Goal: Task Accomplishment & Management: Manage account settings

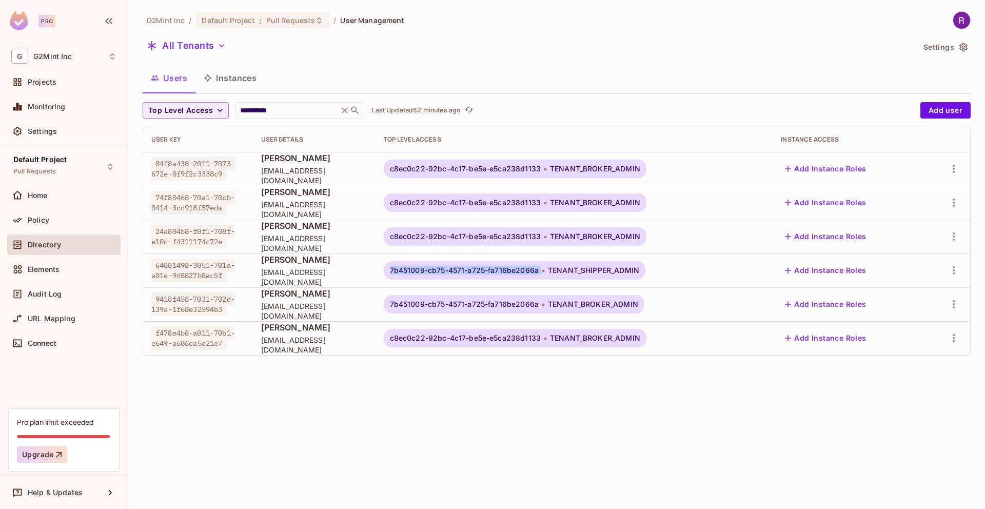
copy div "7b451009-cb75-4571-a725-fa716be2066a"
drag, startPoint x: 407, startPoint y: 270, endPoint x: 560, endPoint y: 270, distance: 153.5
click at [560, 270] on div "7b451009-cb75-4571-a725-fa716be2066a TENANT_SHIPPER_ADMIN" at bounding box center [515, 270] width 262 height 18
click at [943, 37] on div "All Tenants Settings" at bounding box center [557, 47] width 828 height 20
click at [942, 42] on body "**********" at bounding box center [492, 254] width 985 height 509
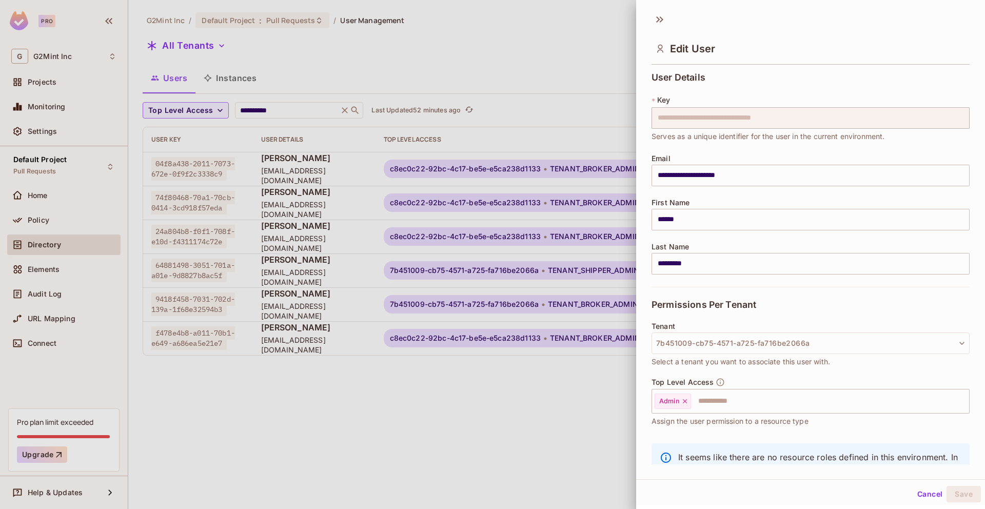
click at [555, 80] on div at bounding box center [492, 254] width 985 height 509
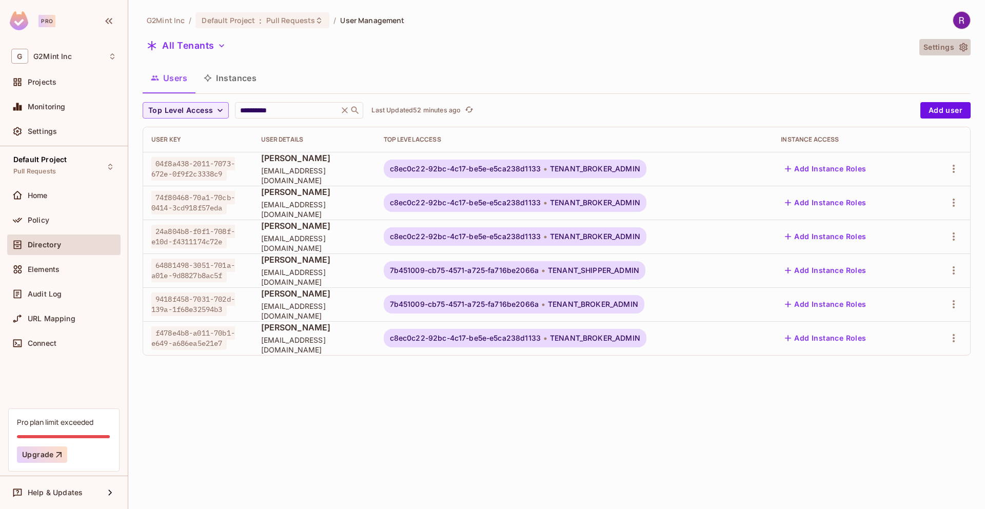
click at [965, 45] on icon "button" at bounding box center [964, 47] width 8 height 9
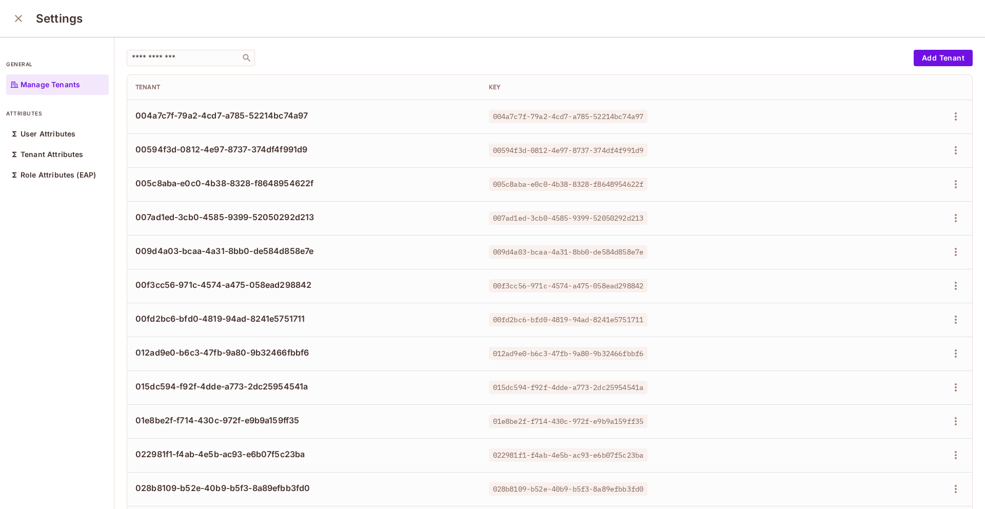
scroll to position [4, 0]
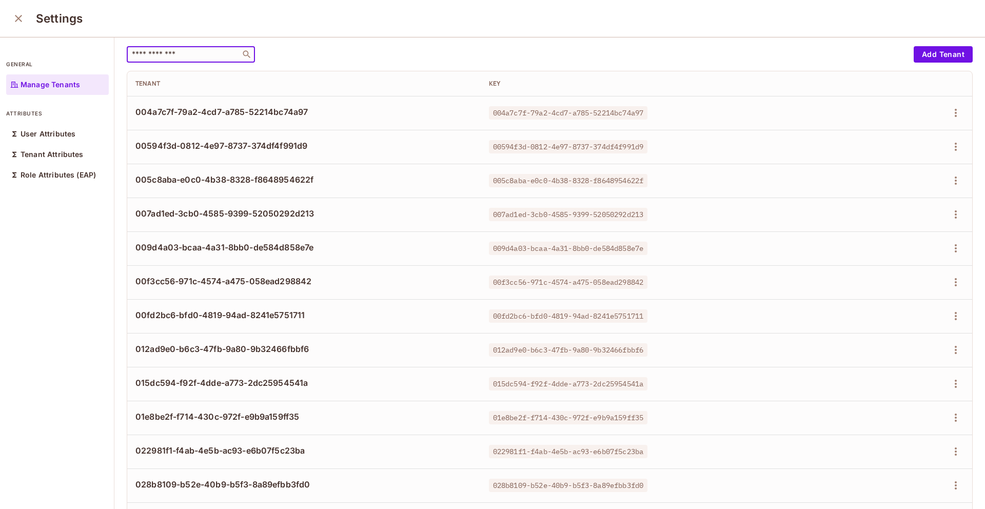
click at [201, 57] on input "text" at bounding box center [184, 54] width 108 height 10
paste input "**********"
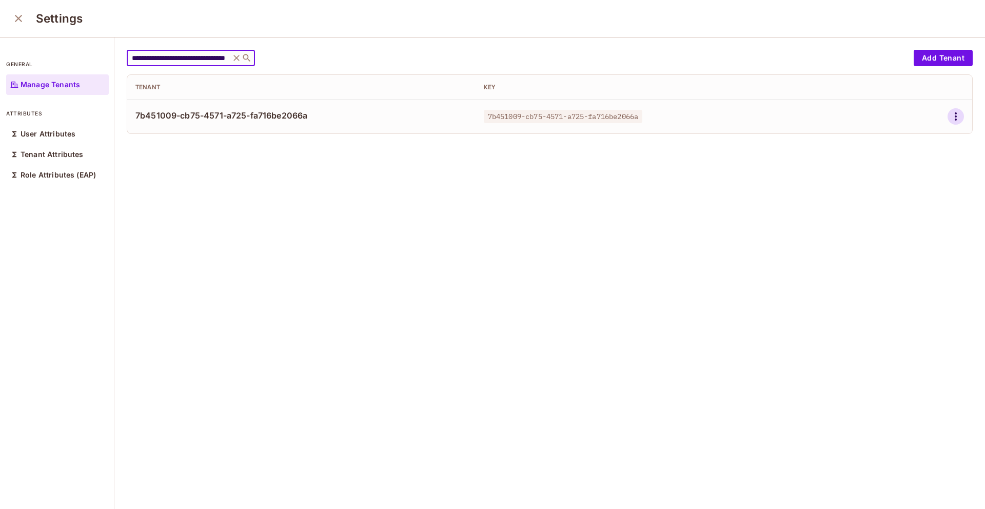
type input "**********"
click at [950, 118] on icon "button" at bounding box center [956, 116] width 12 height 12
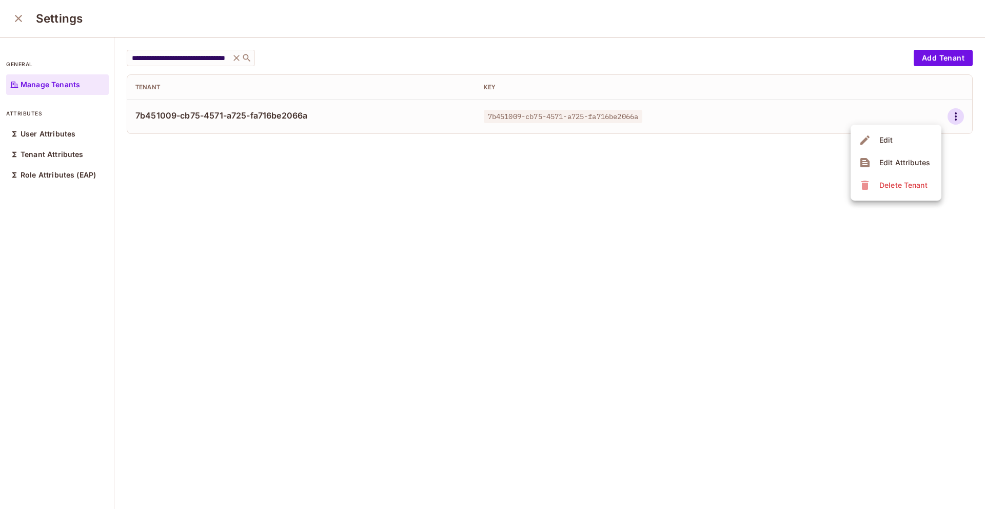
click at [900, 160] on div "Edit Attributes" at bounding box center [905, 163] width 51 height 10
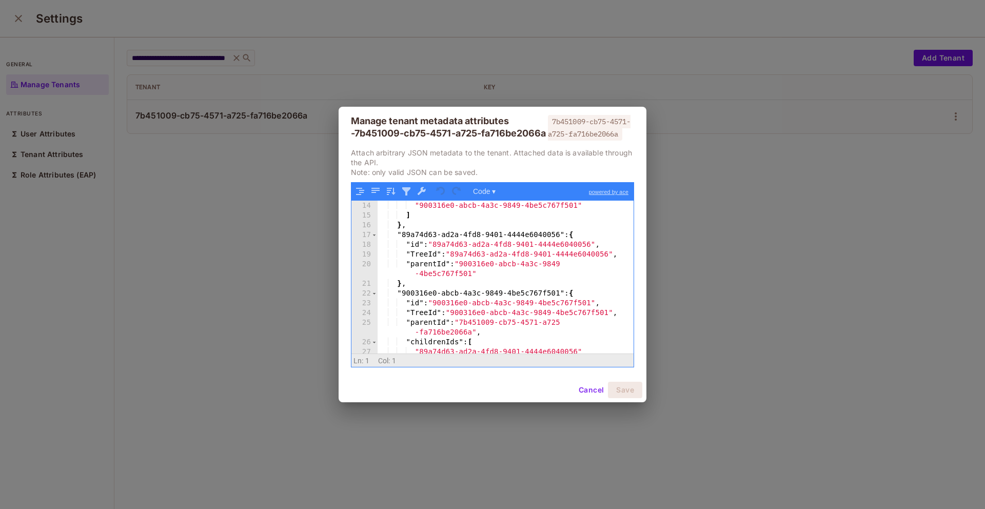
scroll to position [237, 0]
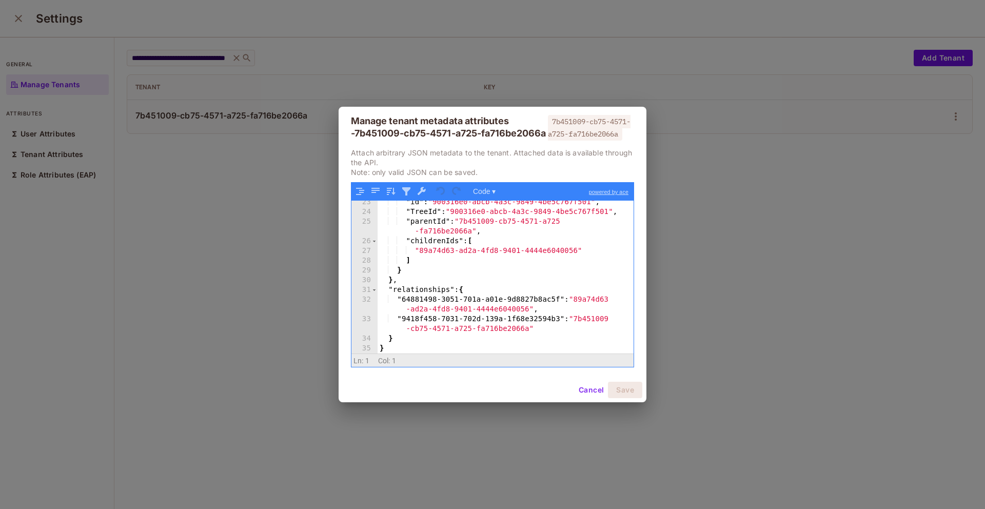
click at [446, 273] on div ""id" : "900316e0-abcb-4a3c-9849-4be5c767f501" , "TreeId" : "900316e0-abcb-4a3c-…" at bounding box center [502, 284] width 248 height 172
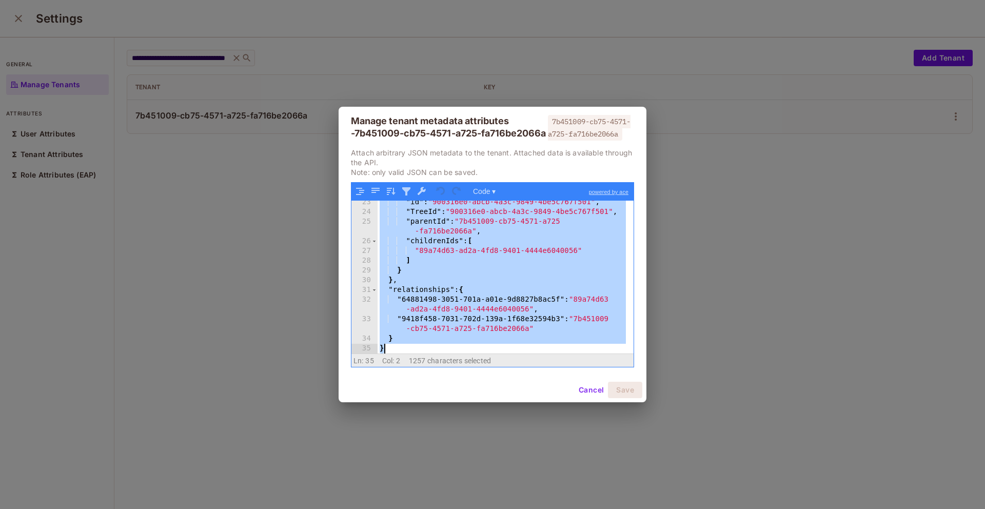
click at [504, 289] on div ""id" : "900316e0-abcb-4a3c-9849-4be5c767f501" , "TreeId" : "900316e0-abcb-4a3c-…" at bounding box center [502, 284] width 248 height 172
click at [534, 53] on div "Manage tenant metadata attributes - 7b451009-cb75-4571-a725-fa716be2066a 7b4510…" at bounding box center [492, 254] width 985 height 509
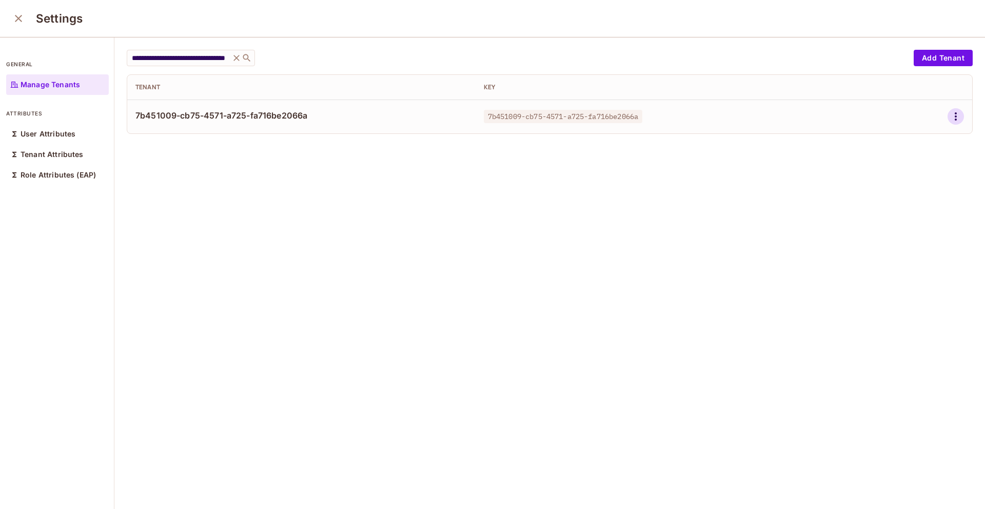
click at [950, 115] on icon "button" at bounding box center [956, 116] width 12 height 12
click at [900, 155] on span "Edit Attributes" at bounding box center [905, 162] width 57 height 16
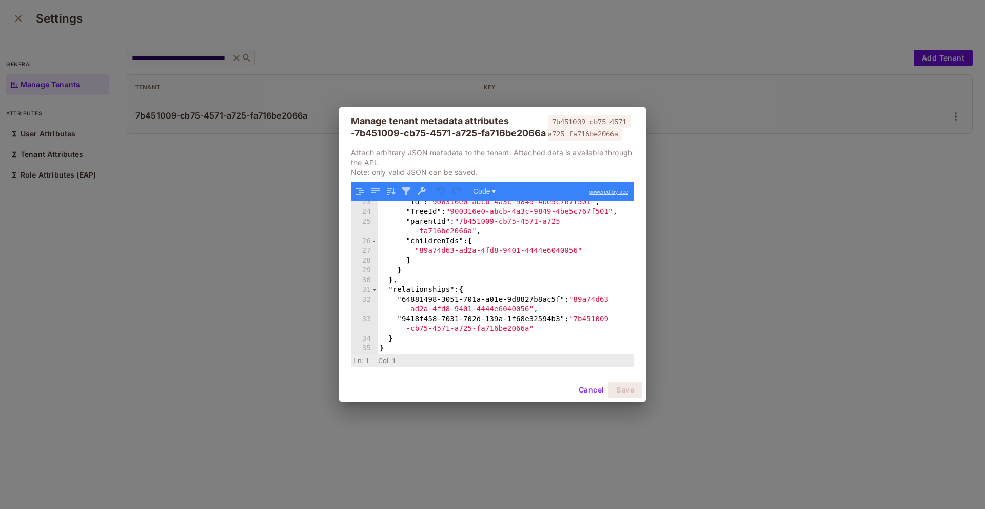
click at [432, 43] on div "Manage tenant metadata attributes - 7b451009-cb75-4571-a725-fa716be2066a 7b4510…" at bounding box center [492, 254] width 985 height 509
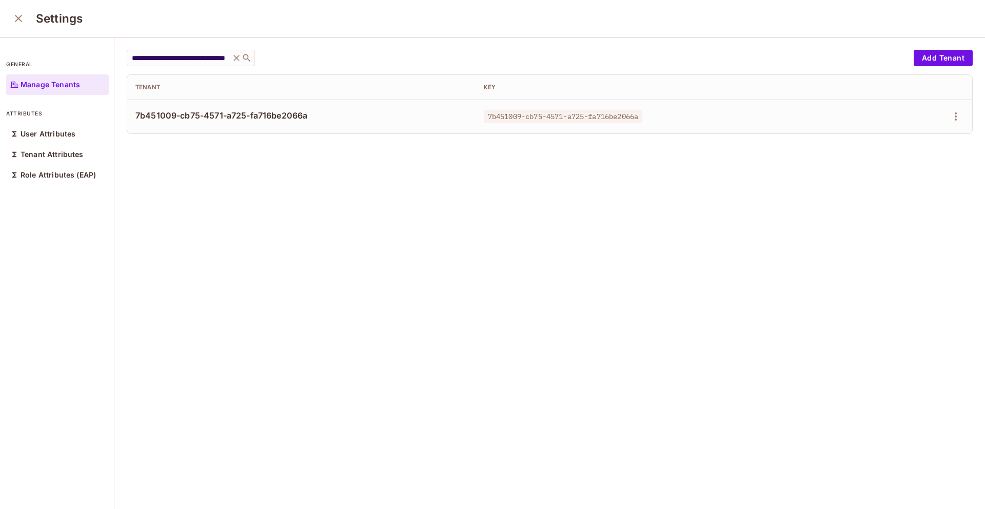
click at [234, 118] on span "7b451009-cb75-4571-a725-fa716be2066a" at bounding box center [301, 115] width 332 height 11
copy div "7b451009-cb75-4571-a725-fa716be2066a"
click at [453, 51] on div "**********" at bounding box center [518, 58] width 782 height 16
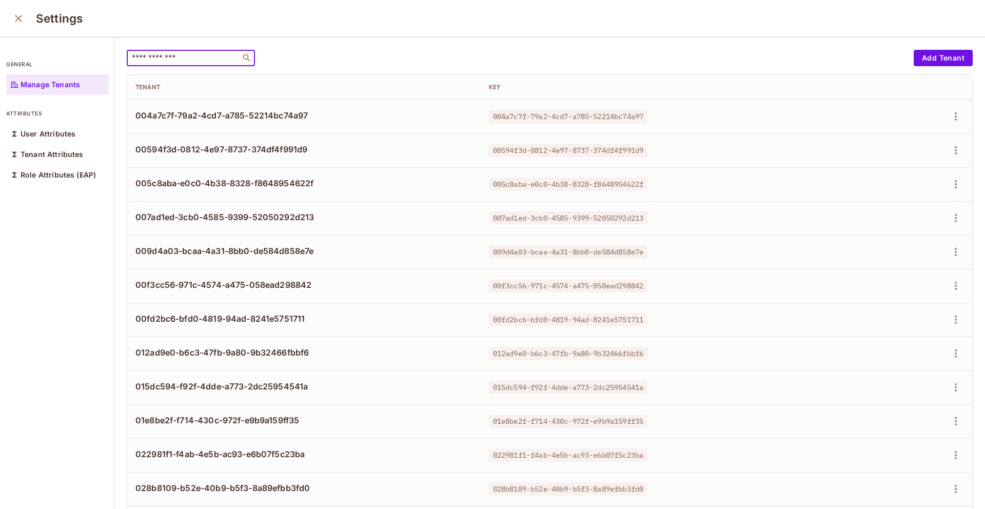
click at [182, 53] on input "text" at bounding box center [184, 58] width 108 height 10
paste input "**********"
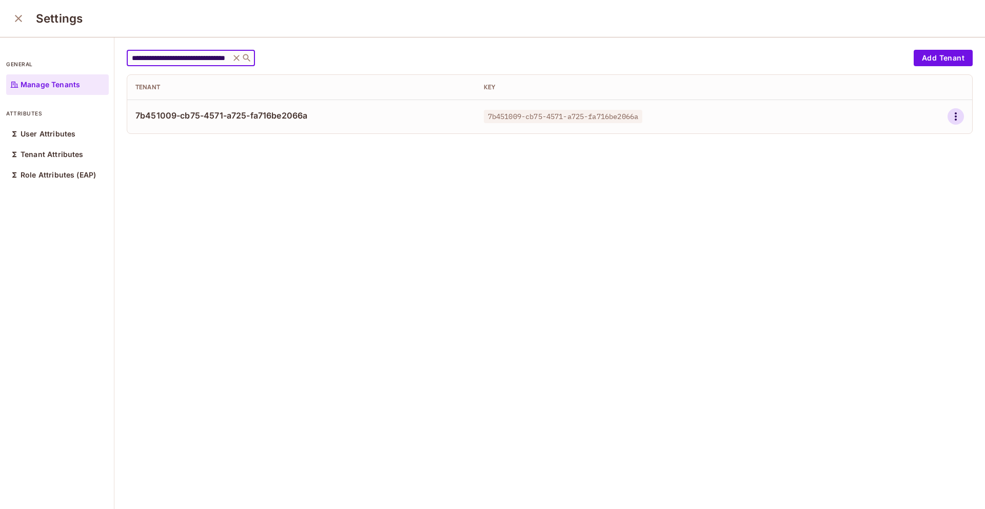
type input "**********"
click at [955, 119] on icon "button" at bounding box center [956, 116] width 2 height 8
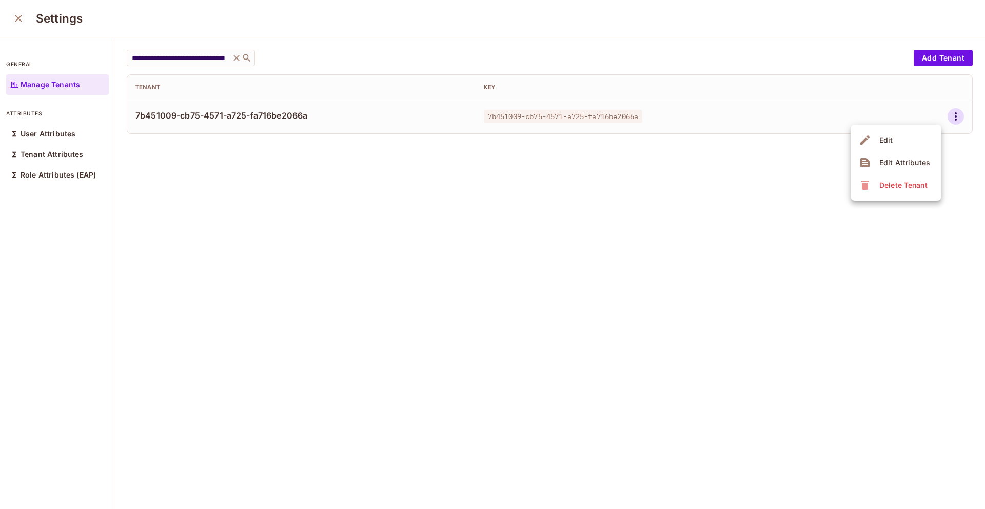
click at [883, 164] on div "Edit Attributes" at bounding box center [905, 163] width 51 height 10
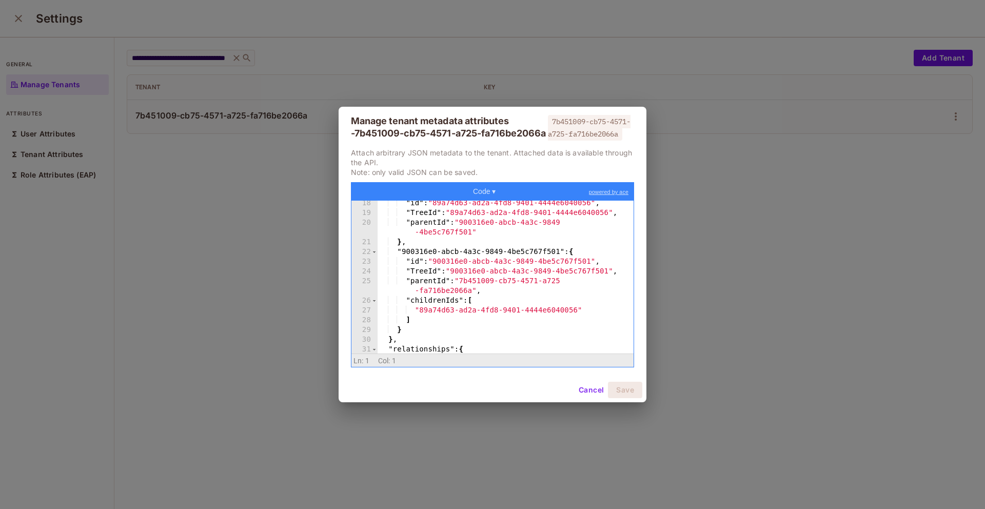
scroll to position [237, 0]
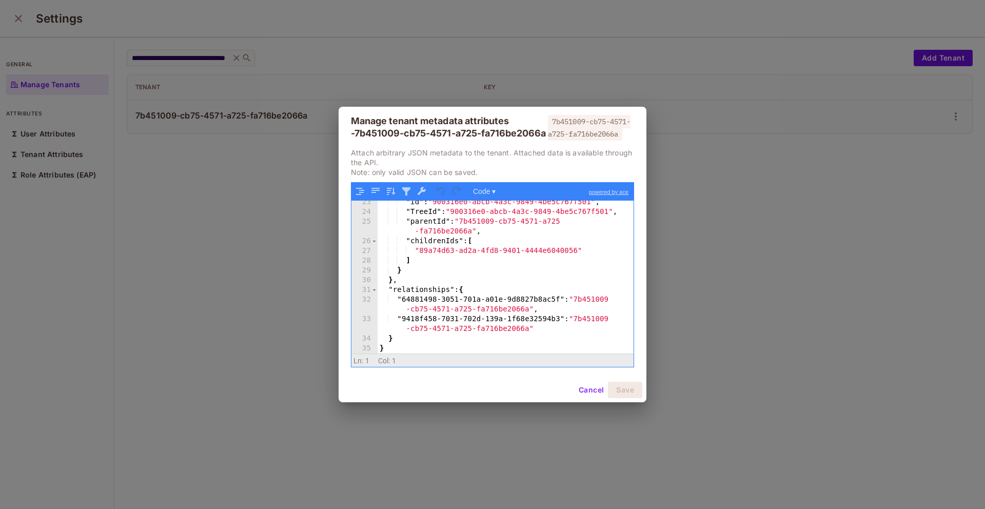
click at [219, 183] on div "Manage tenant metadata attributes - 7b451009-cb75-4571-a725-fa716be2066a 7b4510…" at bounding box center [492, 254] width 985 height 509
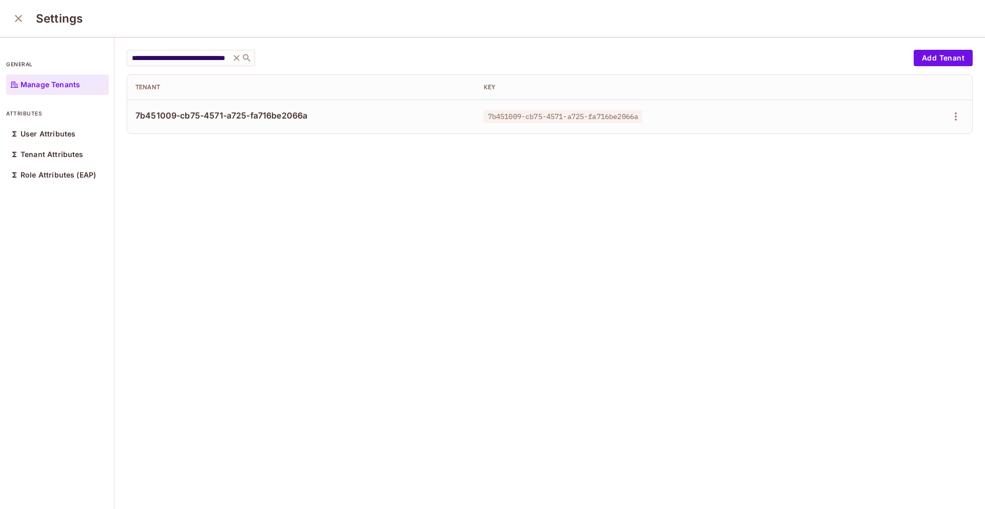
click at [22, 22] on icon "close" at bounding box center [18, 18] width 12 height 12
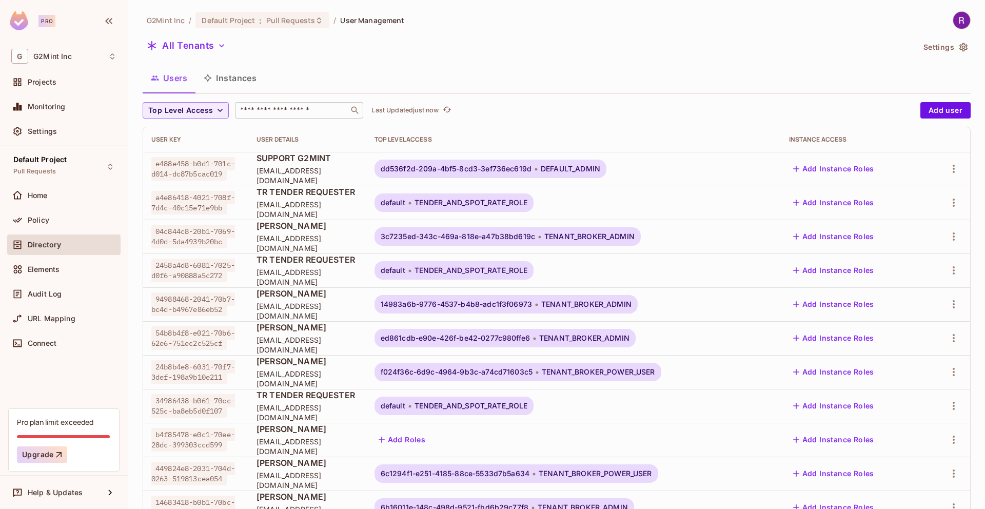
click at [241, 111] on input "text" at bounding box center [292, 110] width 108 height 10
drag, startPoint x: 382, startPoint y: 109, endPoint x: 227, endPoint y: 110, distance: 154.5
click at [382, 109] on p "Last Updated just now" at bounding box center [405, 110] width 67 height 8
click at [227, 110] on button "Top Level Access" at bounding box center [186, 110] width 86 height 16
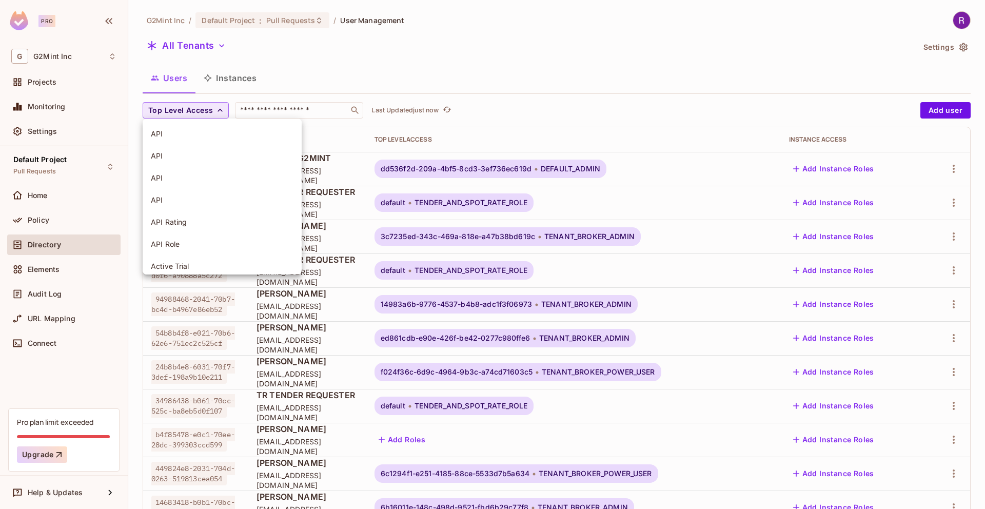
click at [284, 107] on div at bounding box center [492, 254] width 985 height 509
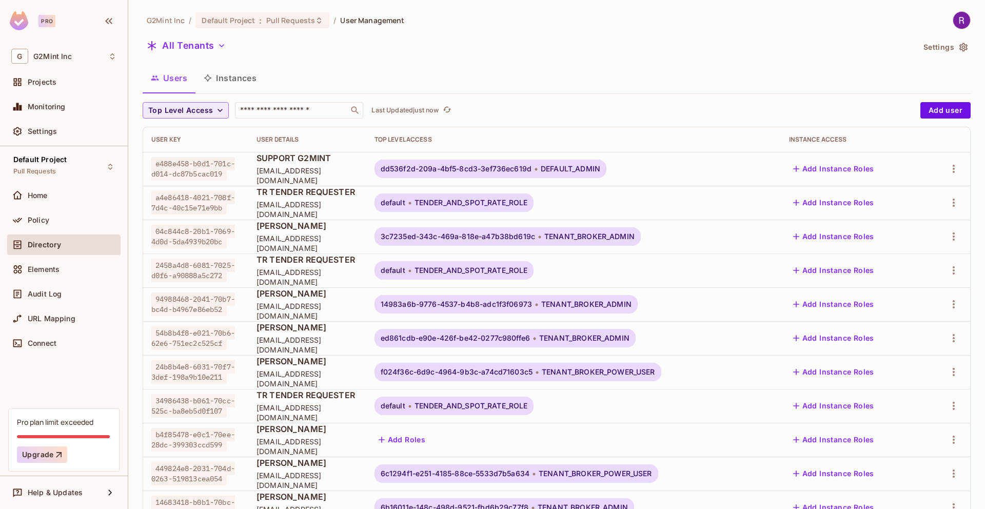
click at [277, 113] on input "text" at bounding box center [292, 110] width 108 height 10
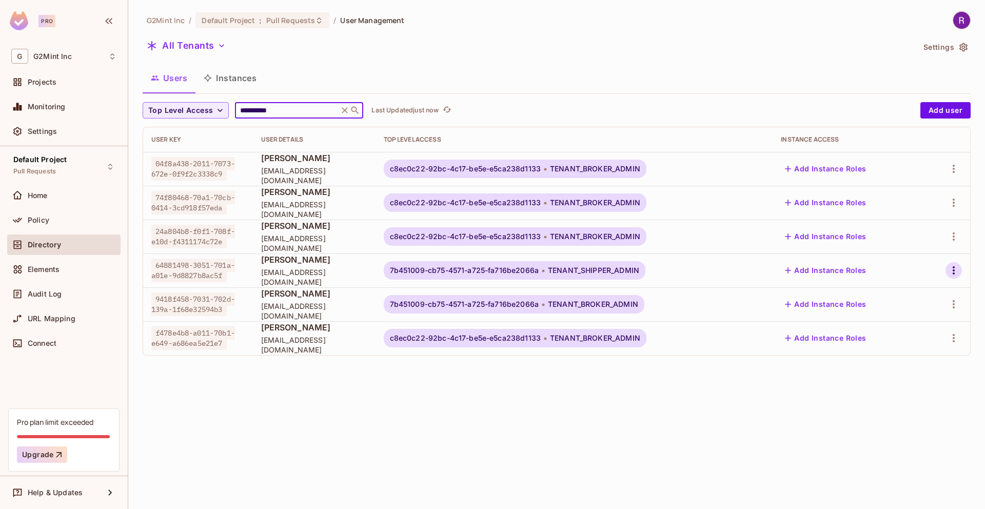
type input "**********"
click at [953, 268] on icon "button" at bounding box center [954, 270] width 12 height 12
click at [899, 336] on div "Edit Attributes" at bounding box center [913, 339] width 51 height 10
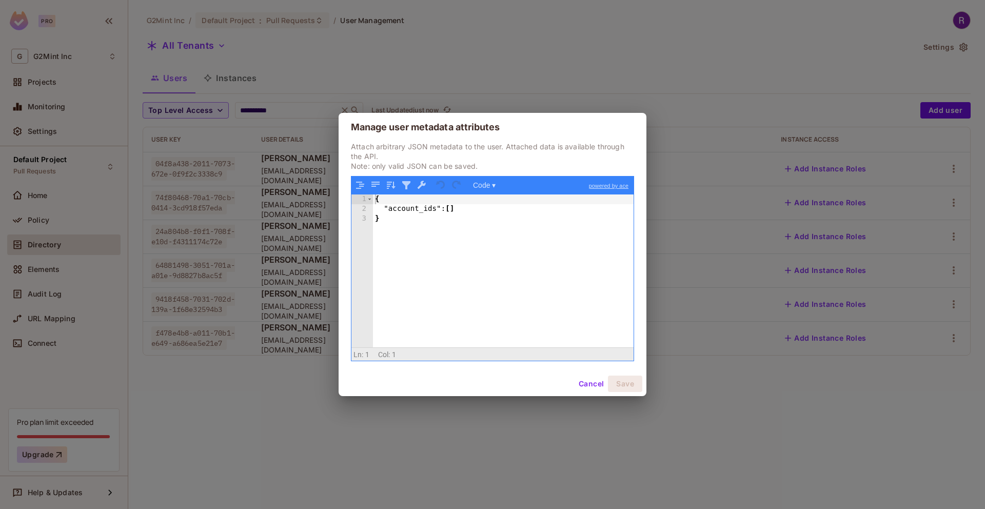
click at [649, 84] on div "Manage user metadata attributes Attach arbitrary JSON metadata to the user. Att…" at bounding box center [492, 254] width 985 height 509
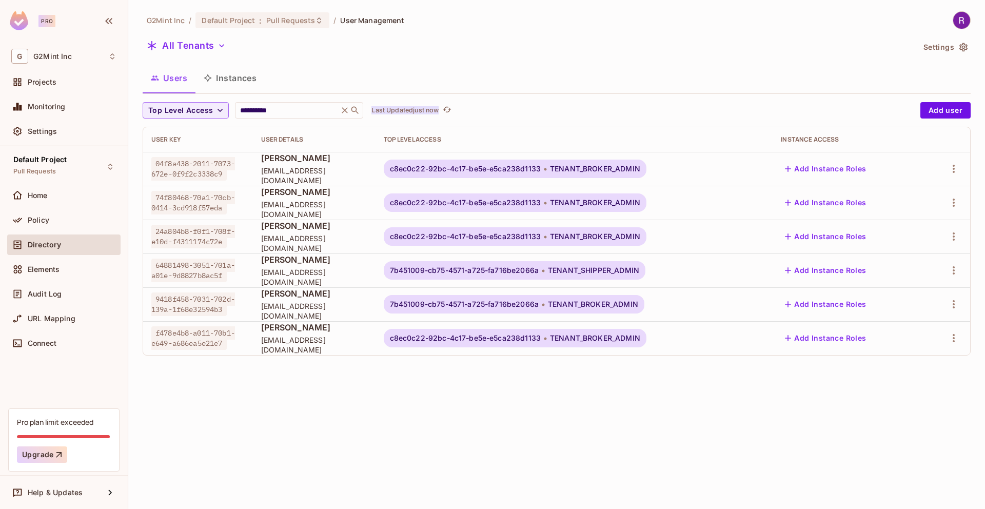
click at [431, 109] on p "Last Updated just now" at bounding box center [405, 110] width 67 height 8
click at [953, 270] on icon "button" at bounding box center [954, 270] width 12 height 12
click at [904, 335] on div "Edit Attributes" at bounding box center [913, 339] width 51 height 10
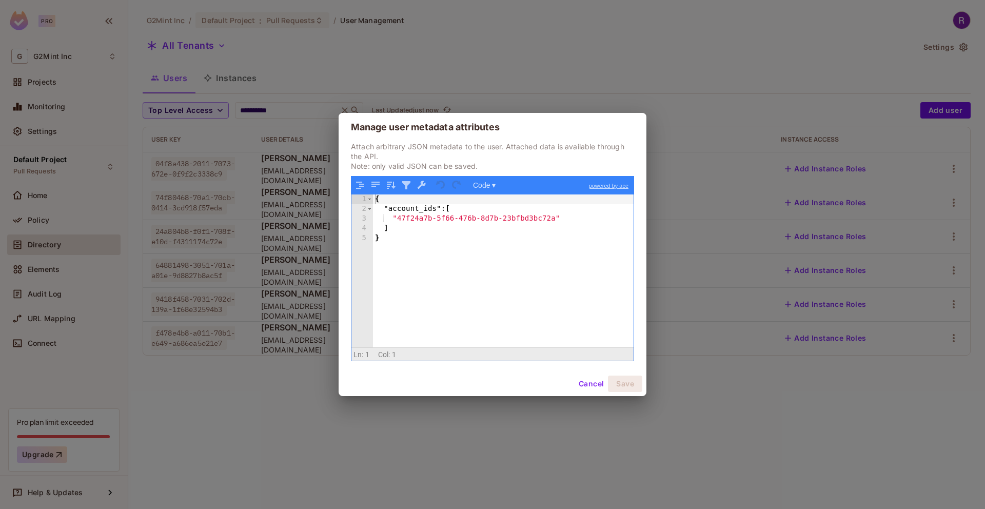
click at [594, 86] on div "Manage user metadata attributes Attach arbitrary JSON metadata to the user. Att…" at bounding box center [492, 254] width 985 height 509
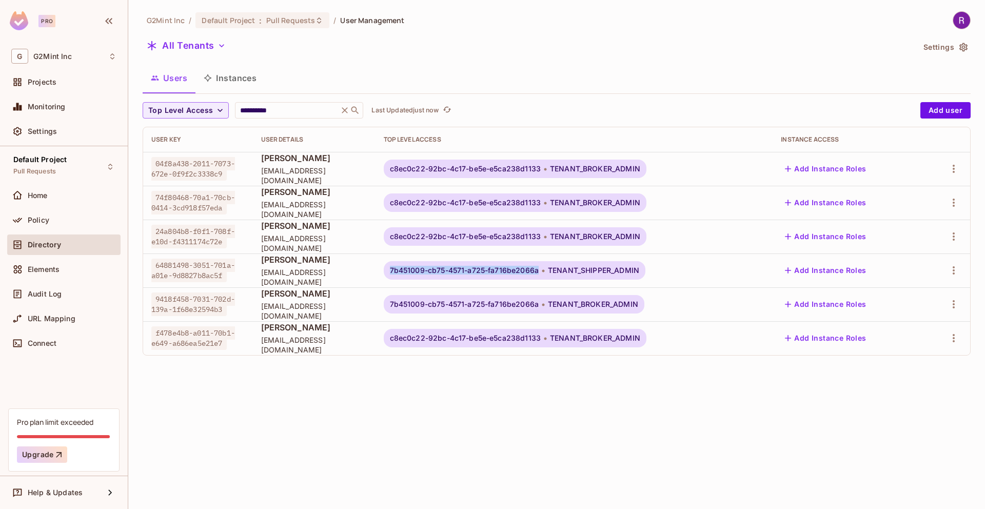
copy span "7b451009-cb75-4571-a725-fa716be2066a"
drag, startPoint x: 406, startPoint y: 270, endPoint x: 555, endPoint y: 270, distance: 148.8
click at [539, 270] on span "7b451009-cb75-4571-a725-fa716be2066a" at bounding box center [464, 270] width 149 height 8
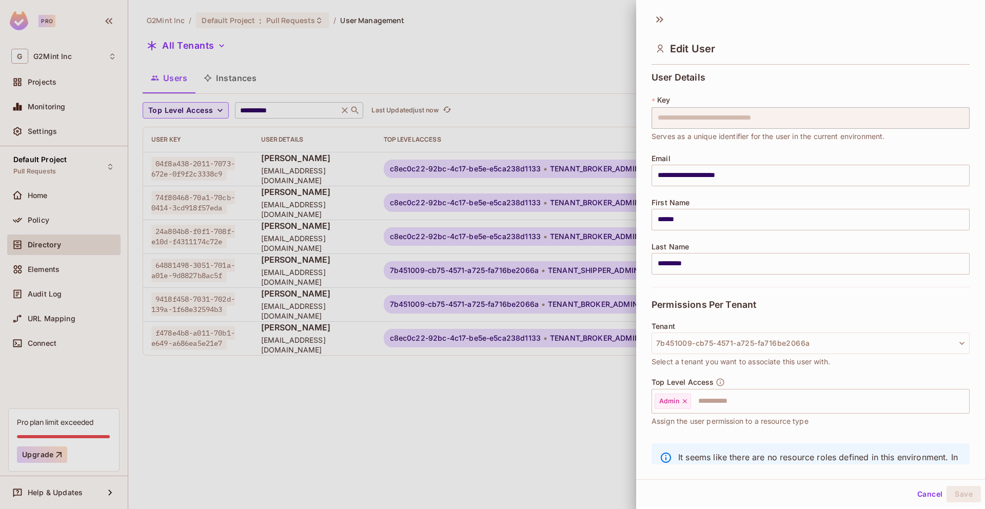
click at [345, 111] on div at bounding box center [492, 254] width 985 height 509
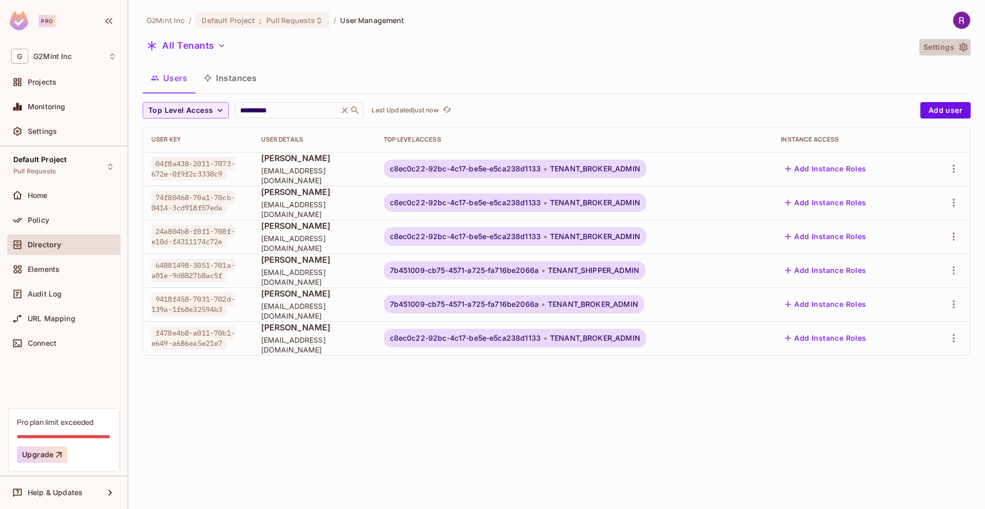
click at [935, 50] on button "Settings" at bounding box center [945, 47] width 51 height 16
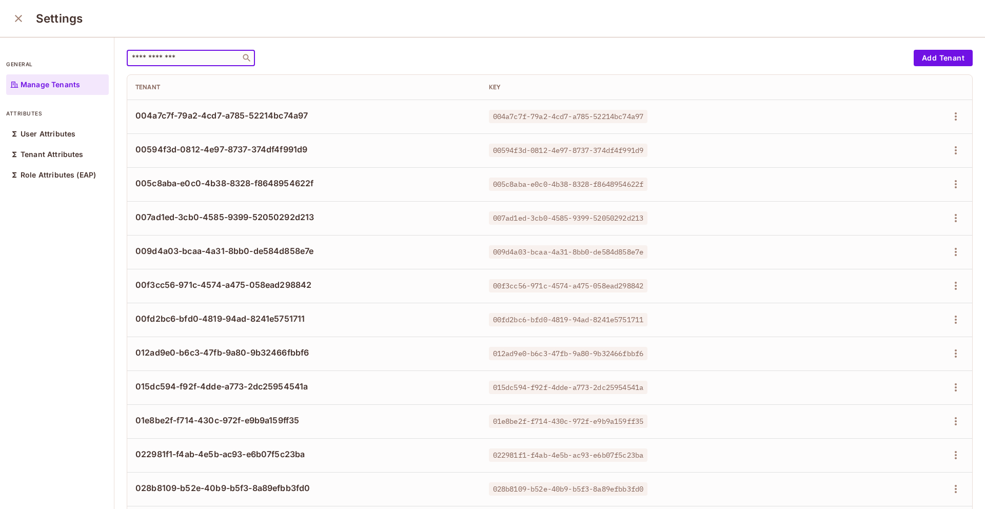
click at [173, 56] on input "text" at bounding box center [184, 58] width 108 height 10
paste input "**********"
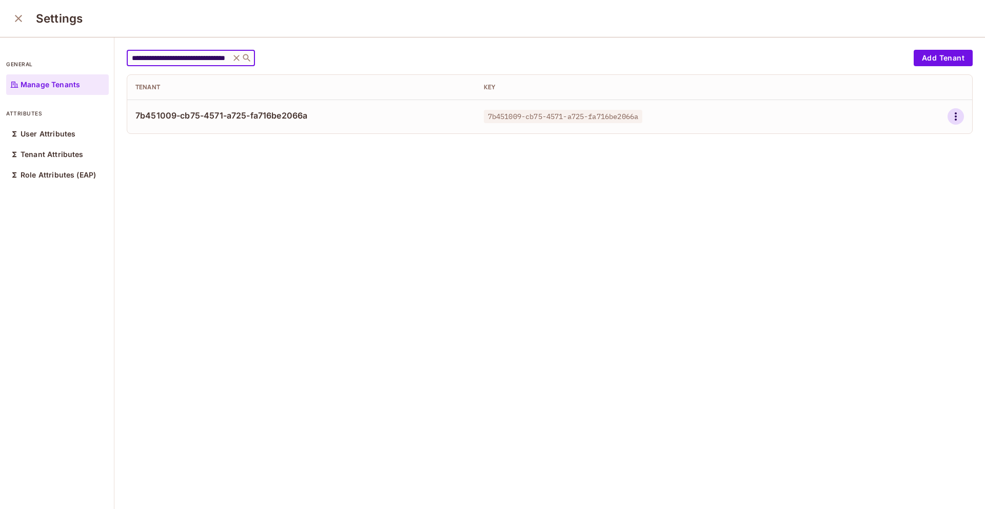
type input "**********"
click at [950, 113] on icon "button" at bounding box center [956, 116] width 12 height 12
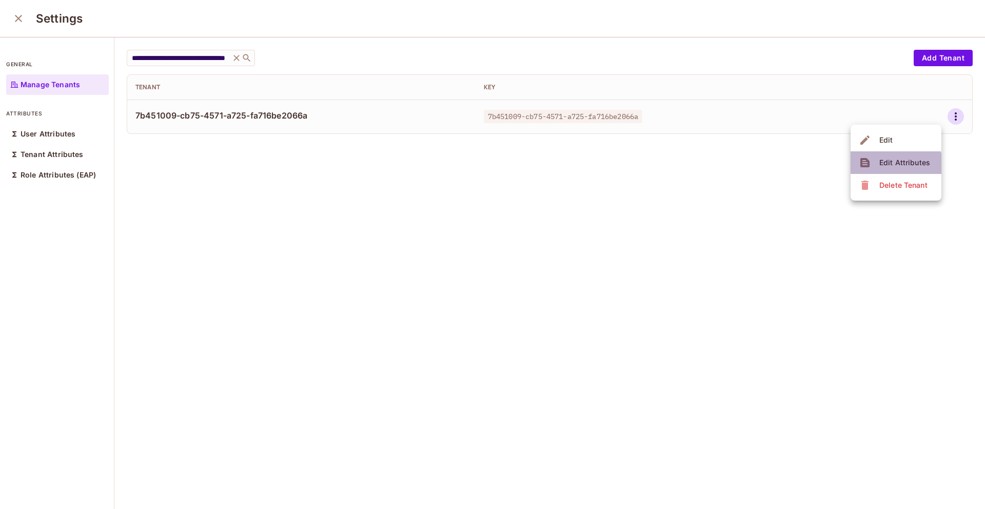
click at [891, 167] on div "Edit Attributes" at bounding box center [905, 163] width 51 height 10
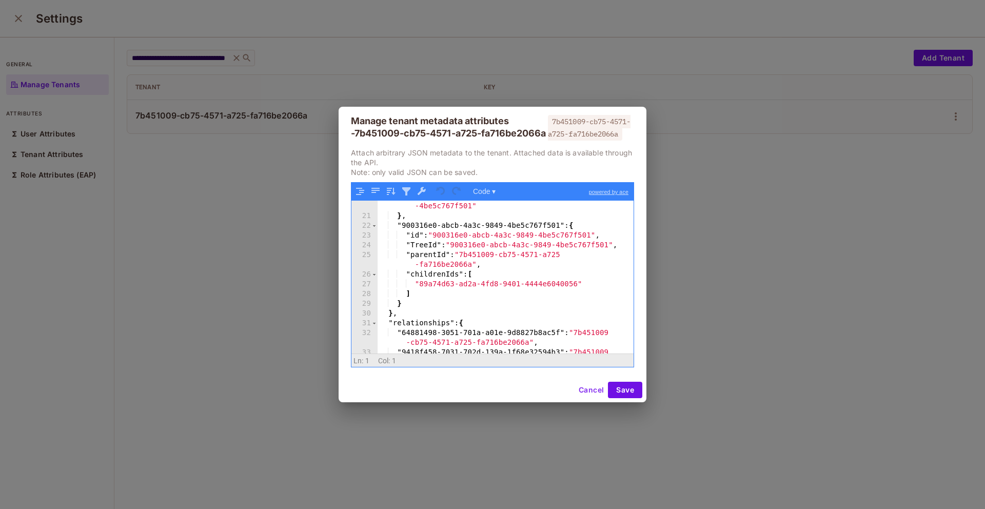
scroll to position [237, 0]
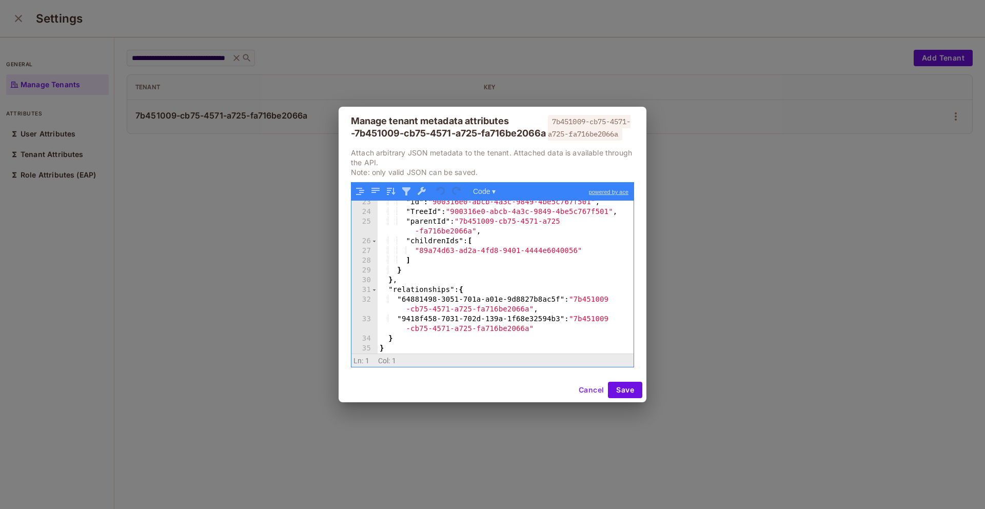
click at [449, 57] on div "Manage tenant metadata attributes - 7b451009-cb75-4571-a725-fa716be2066a 7b4510…" at bounding box center [492, 254] width 985 height 509
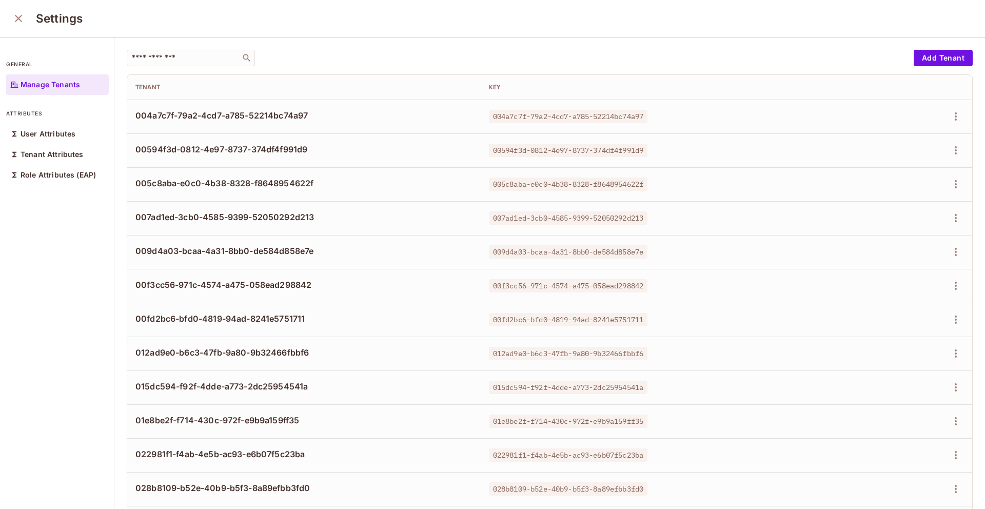
click at [188, 49] on div "​ Add Tenant Tenant Key 004a7c7f-79a2-4cd7-a785-52214bc74a97 004a7c7f-79a2-4cd7…" at bounding box center [549, 273] width 871 height 473
drag, startPoint x: 183, startPoint y: 53, endPoint x: 224, endPoint y: 76, distance: 47.1
click at [183, 53] on input "text" at bounding box center [184, 58] width 108 height 10
paste input "**********"
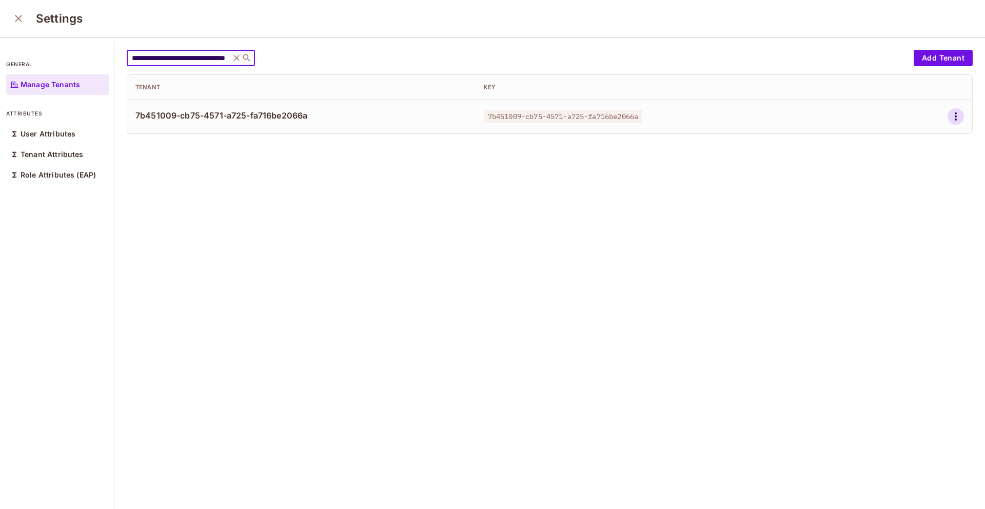
type input "**********"
click at [950, 114] on icon "button" at bounding box center [956, 116] width 12 height 12
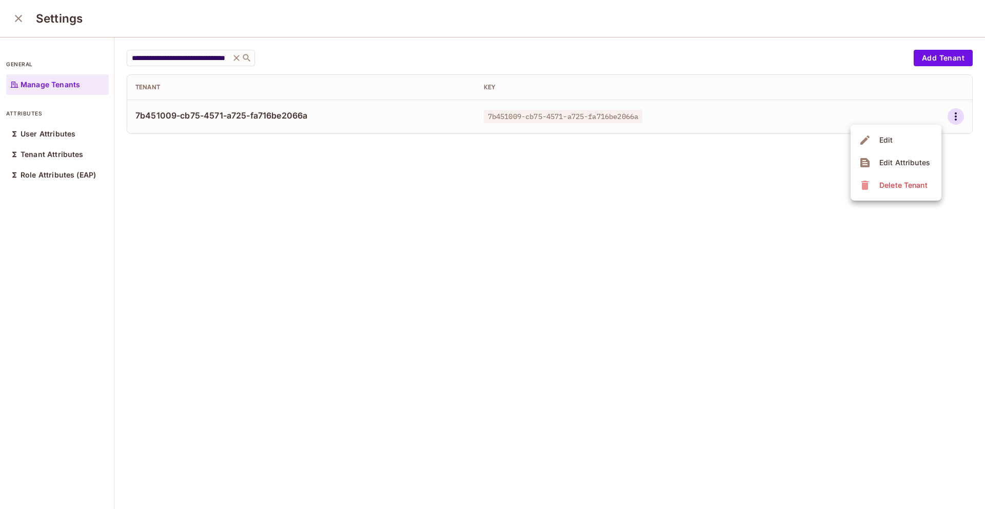
click at [886, 161] on div "Edit Attributes" at bounding box center [905, 163] width 51 height 10
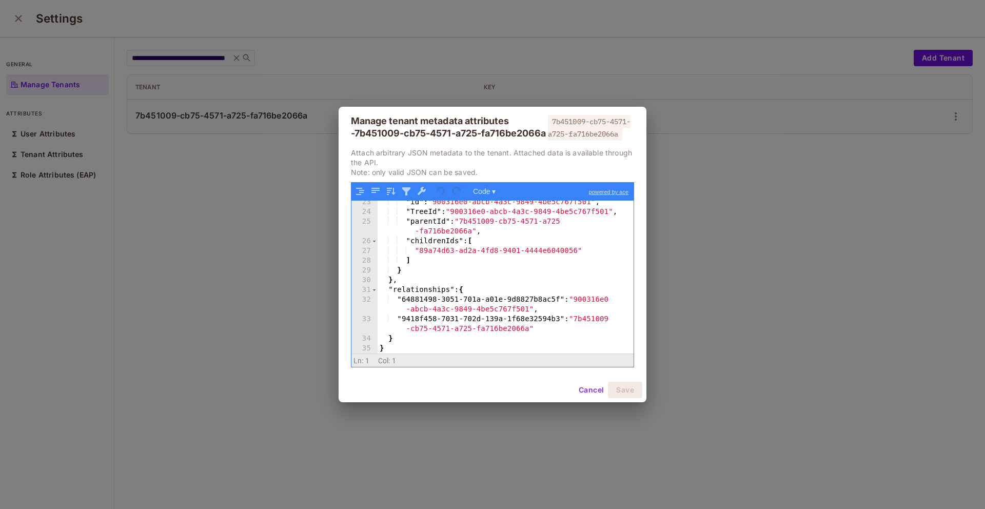
click at [581, 322] on div ""id" : "900316e0-abcb-4a3c-9849-4be5c767f501" , "TreeId" : "900316e0-abcb-4a3c-…" at bounding box center [502, 284] width 248 height 172
click at [581, 322] on div ""id" : "900316e0-abcb-4a3c-9849-4be5c767f501" , "TreeId" : "900316e0-abcb-4a3c-…" at bounding box center [502, 287] width 248 height 172
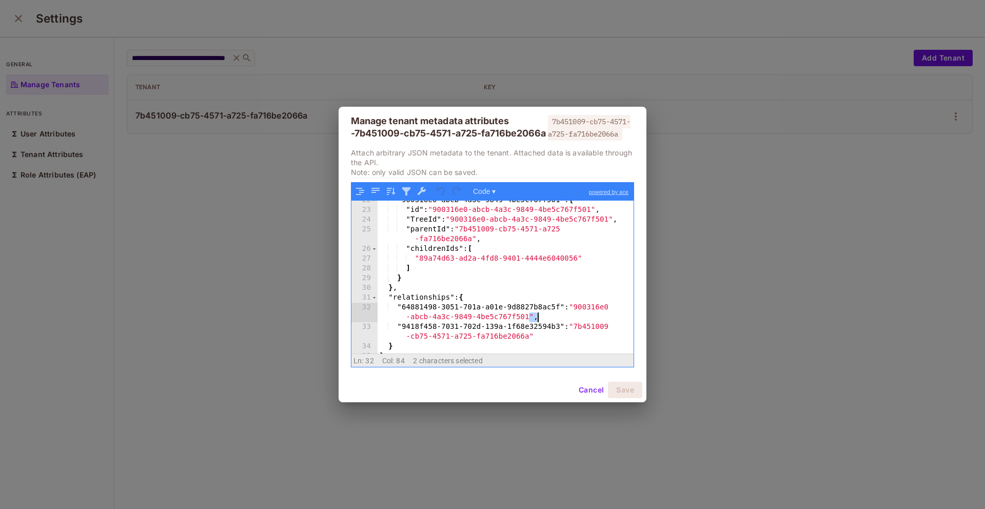
click at [580, 328] on div ""900316e0-abcb-4a3c-9849-4be5c767f501" : { "id" : "900316e0-abcb-4a3c-9849-4be5…" at bounding box center [502, 282] width 248 height 172
click at [577, 334] on div ""900316e0-abcb-4a3c-9849-4be5c767f501" : { "id" : "900316e0-abcb-4a3c-9849-4be5…" at bounding box center [502, 282] width 248 height 172
drag, startPoint x: 578, startPoint y: 333, endPoint x: 528, endPoint y: 345, distance: 51.3
click at [528, 345] on div ""900316e0-abcb-4a3c-9849-4be5c767f501" : { "id" : "900316e0-abcb-4a3c-9849-4be5…" at bounding box center [502, 282] width 248 height 172
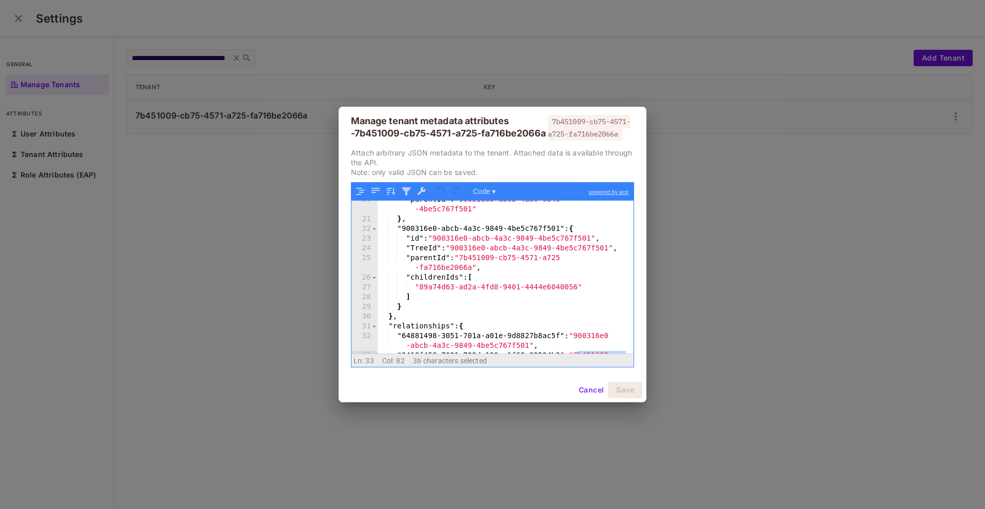
scroll to position [200, 0]
click at [542, 306] on div ""parentId" : "900316e0-abcb-4a3c-9849 -4be5c767f501" } , "900316e0-abcb-4a3c-98…" at bounding box center [502, 292] width 248 height 192
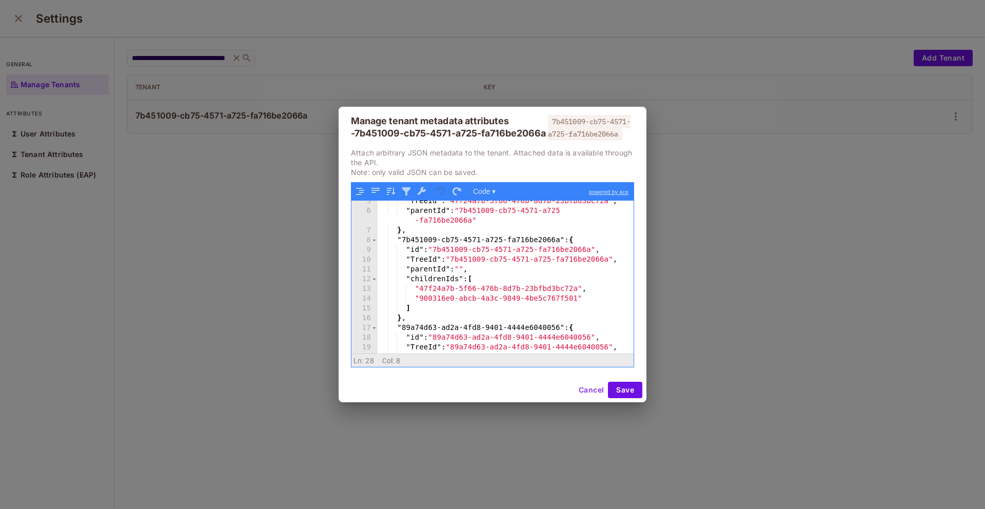
scroll to position [0, 0]
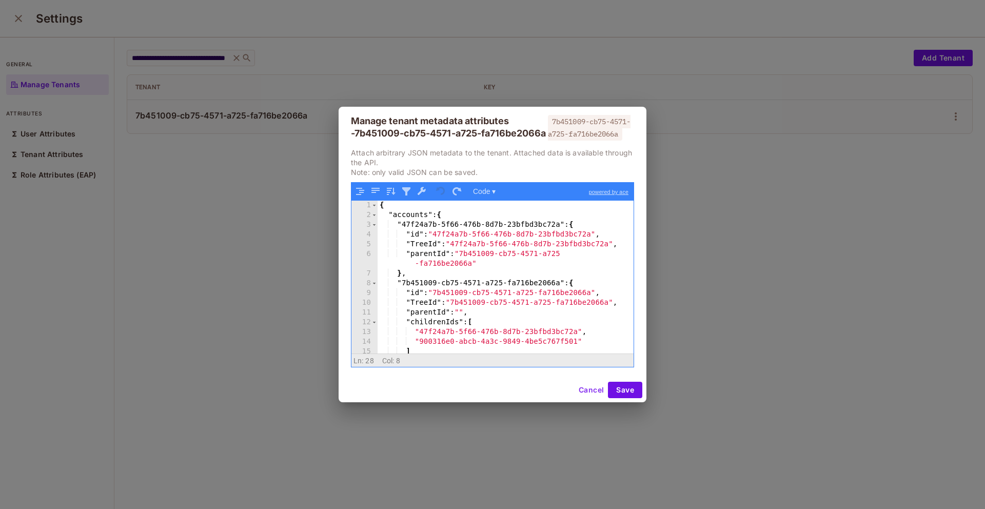
click at [525, 134] on div "Manage tenant metadata attributes - 7b451009-cb75-4571-a725-fa716be2066a" at bounding box center [448, 127] width 195 height 25
click at [535, 66] on div "Manage tenant metadata attributes - 7b451009-cb75-4571-a725-fa716be2066a 7b4510…" at bounding box center [492, 254] width 985 height 509
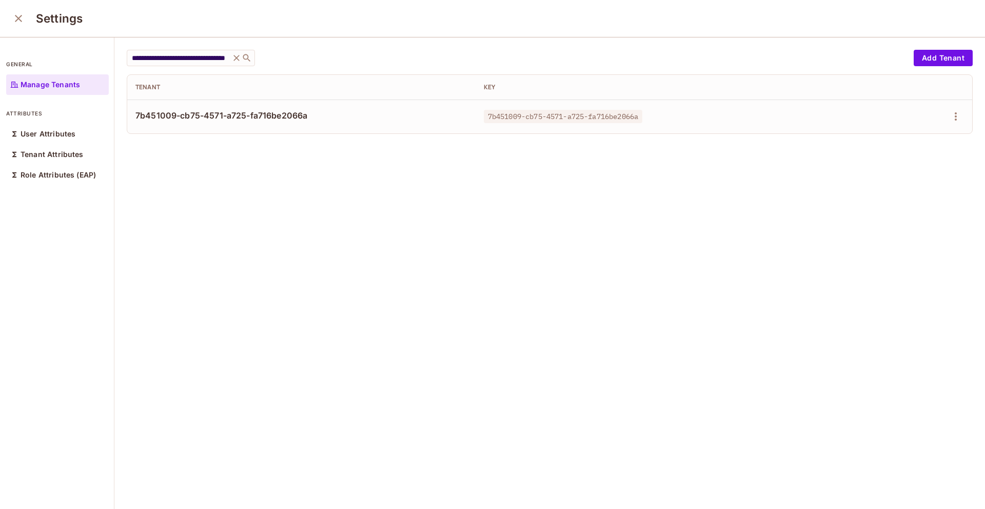
click at [531, 57] on div "**********" at bounding box center [518, 58] width 782 height 16
click at [17, 20] on icon "close" at bounding box center [18, 18] width 12 height 12
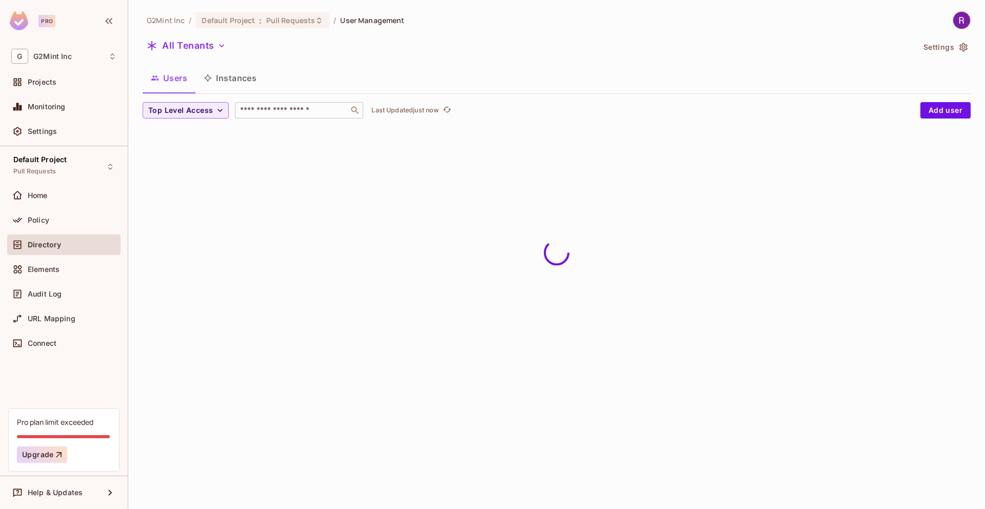
click at [278, 107] on input "text" at bounding box center [292, 110] width 108 height 10
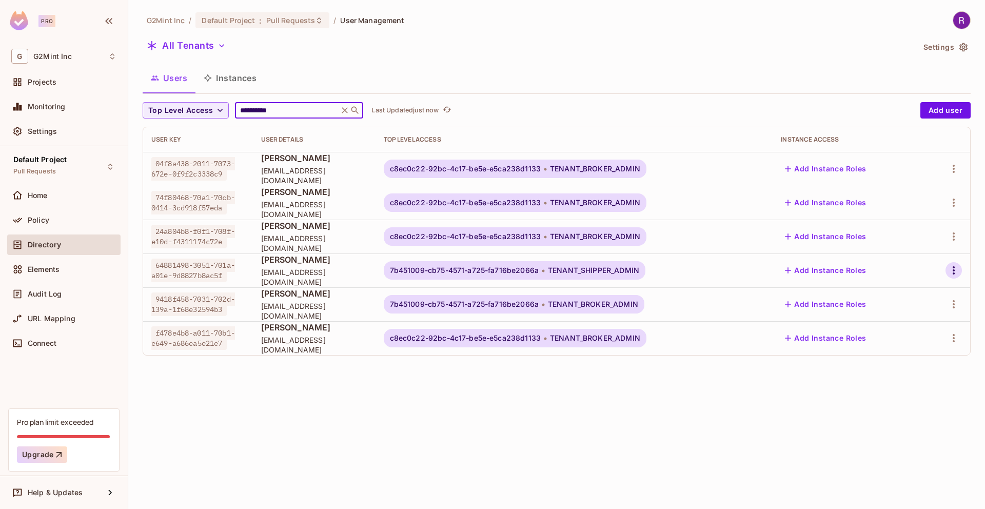
drag, startPoint x: 923, startPoint y: 268, endPoint x: 961, endPoint y: 271, distance: 37.6
click at [924, 268] on td "Add Instance Roles" at bounding box center [848, 271] width 151 height 34
click at [962, 270] on td at bounding box center [947, 271] width 47 height 34
click at [957, 270] on icon "button" at bounding box center [954, 270] width 12 height 12
click at [880, 340] on div "Edit Attributes" at bounding box center [904, 339] width 74 height 16
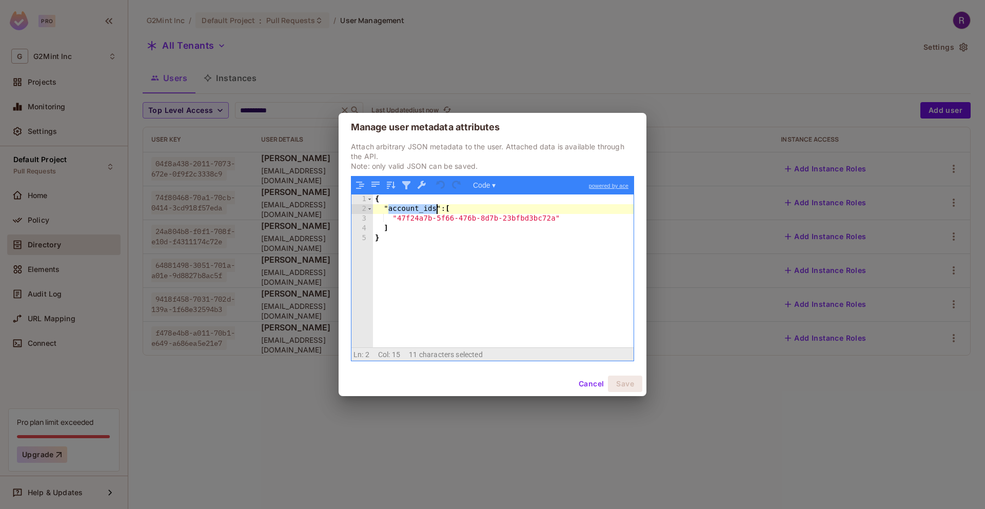
drag, startPoint x: 389, startPoint y: 209, endPoint x: 437, endPoint y: 208, distance: 48.3
click at [436, 208] on div "{ "account_ids" : [ "47f24a7b-5f66-476b-8d7b-23bfbd3bc72a" ] }" at bounding box center [503, 281] width 261 height 172
click at [562, 81] on div "Manage user metadata attributes Attach arbitrary JSON metadata to the user. Att…" at bounding box center [492, 254] width 985 height 509
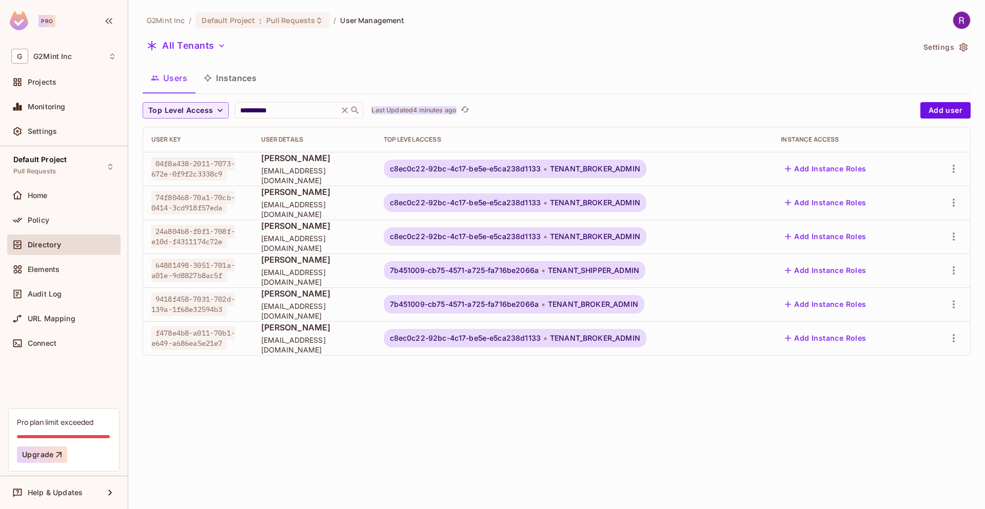
click at [419, 113] on p "Last Updated 4 minutes ago" at bounding box center [414, 110] width 85 height 8
click at [960, 306] on button "button" at bounding box center [954, 304] width 16 height 16
click at [881, 374] on div "Edit Attributes" at bounding box center [904, 373] width 74 height 16
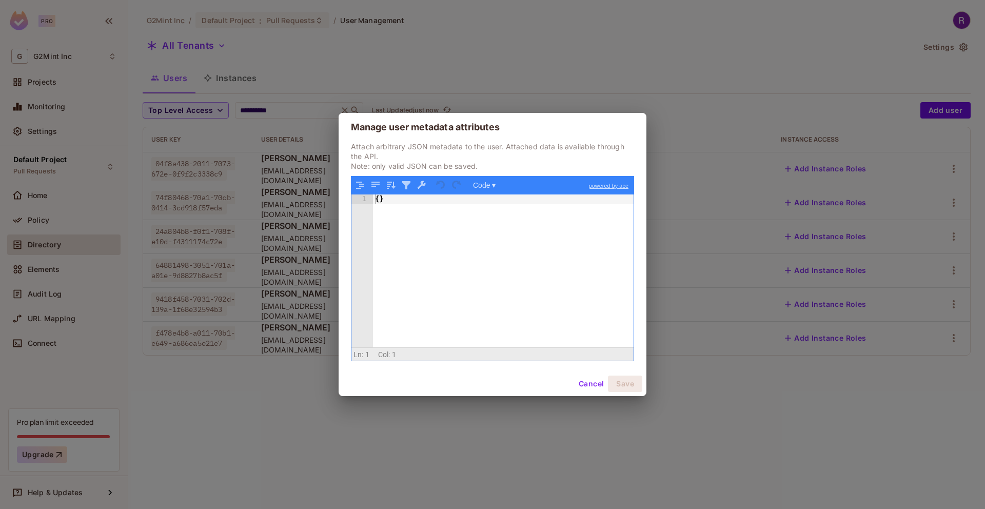
click at [560, 45] on div "Manage user metadata attributes Attach arbitrary JSON metadata to the user. Att…" at bounding box center [492, 254] width 985 height 509
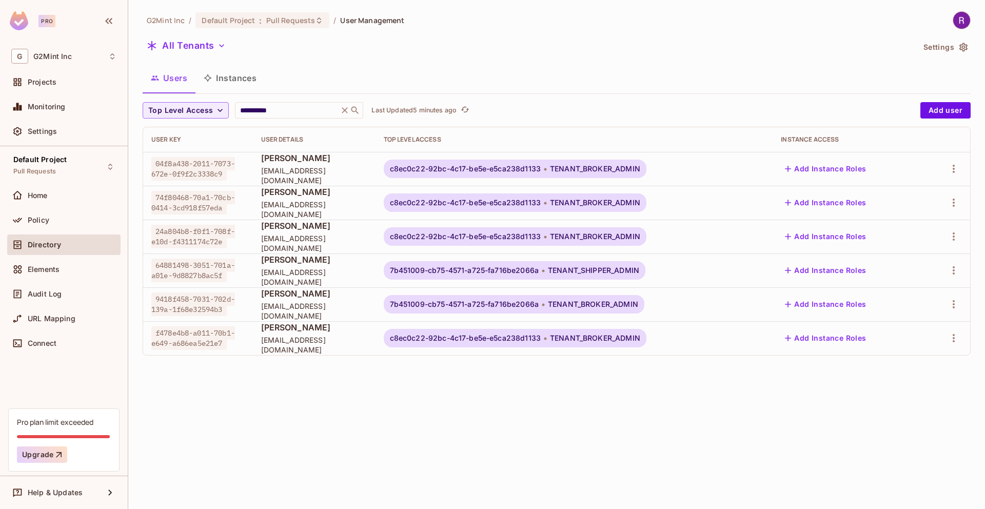
click at [520, 57] on div "**********" at bounding box center [557, 187] width 828 height 353
click at [273, 106] on input "**********" at bounding box center [287, 110] width 98 height 10
paste input "**********"
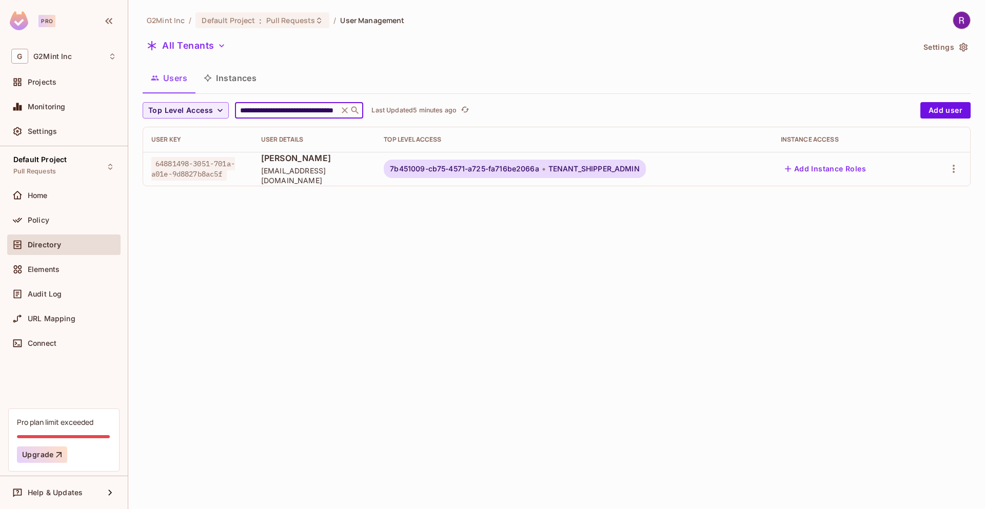
type input "**********"
click at [922, 46] on button "Settings" at bounding box center [945, 47] width 51 height 16
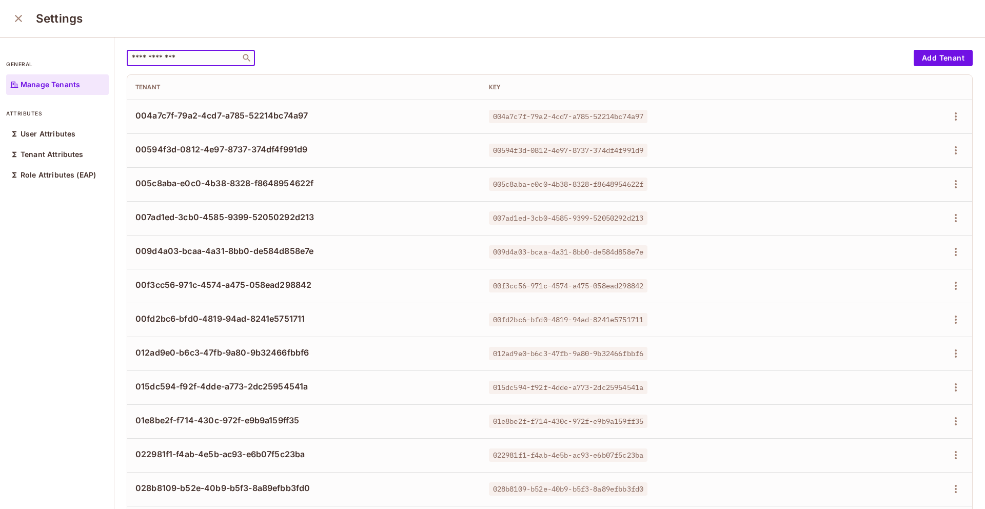
click at [169, 58] on input "text" at bounding box center [184, 58] width 108 height 10
paste input "**********"
type input "**********"
click at [166, 50] on div "​" at bounding box center [191, 58] width 128 height 16
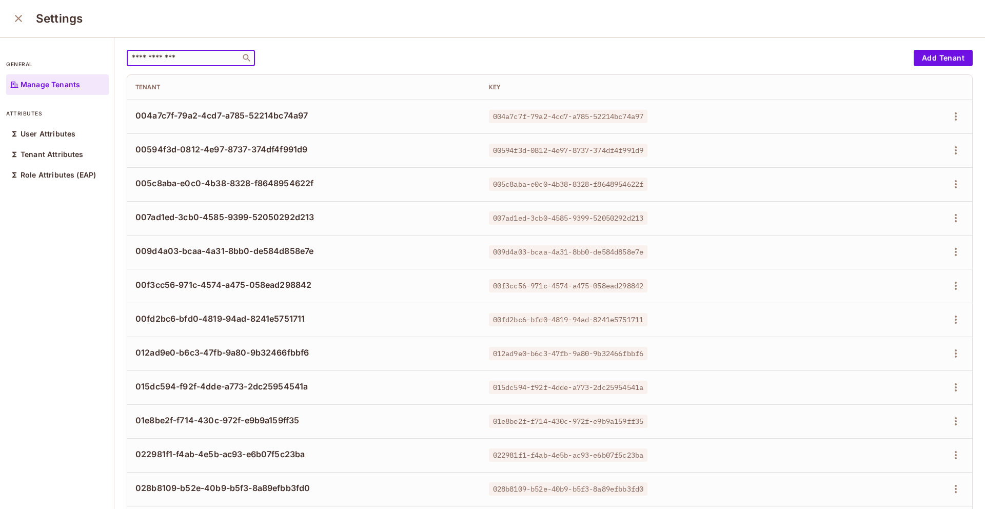
click at [165, 59] on input "text" at bounding box center [184, 58] width 108 height 10
paste input "**********"
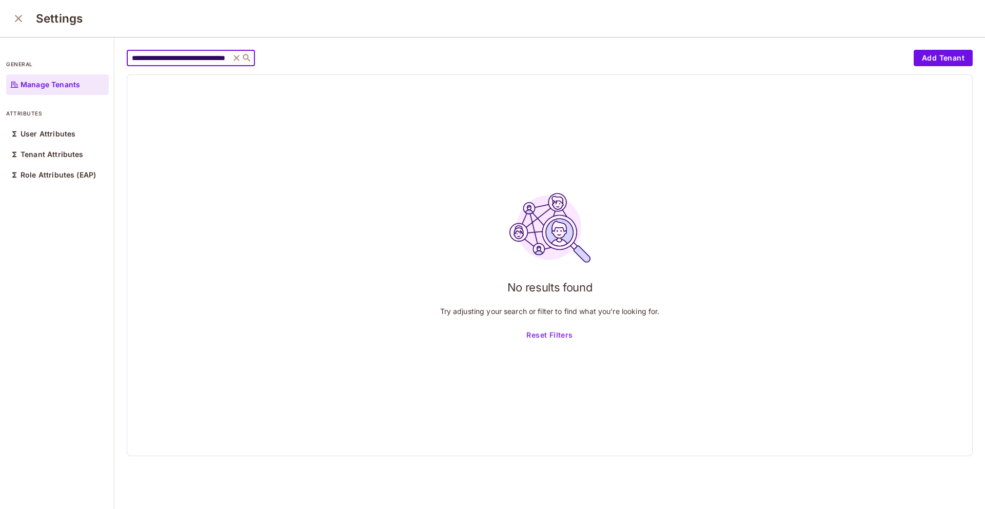
type input "**********"
click at [28, 24] on div "Settings" at bounding box center [492, 18] width 985 height 37
click at [25, 20] on button "close" at bounding box center [18, 18] width 21 height 21
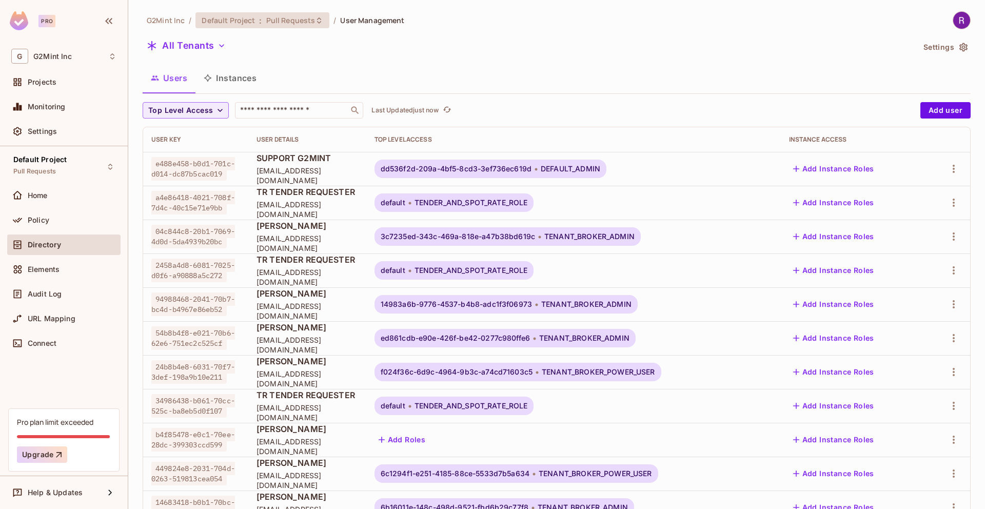
click at [273, 24] on span "Pull Requests" at bounding box center [290, 20] width 49 height 10
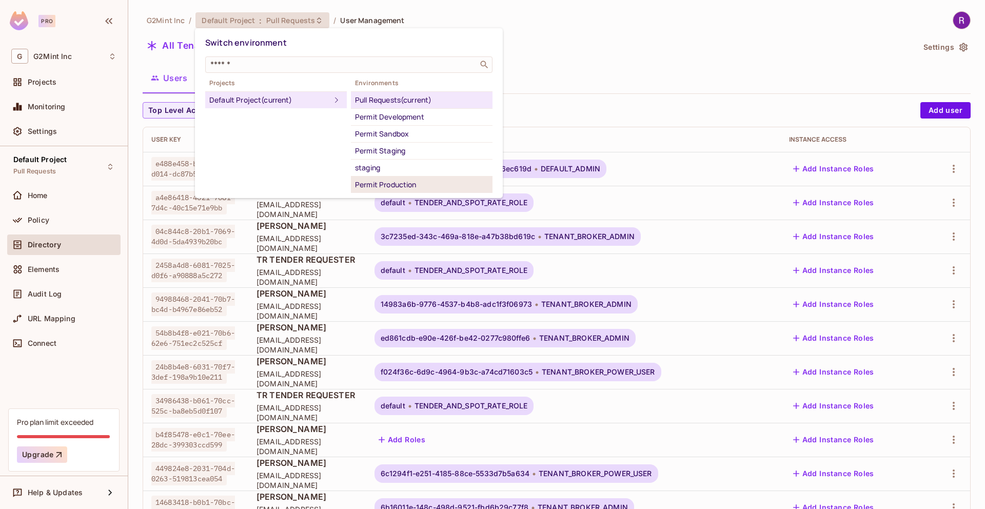
click at [394, 186] on div "Permit Production" at bounding box center [421, 185] width 133 height 12
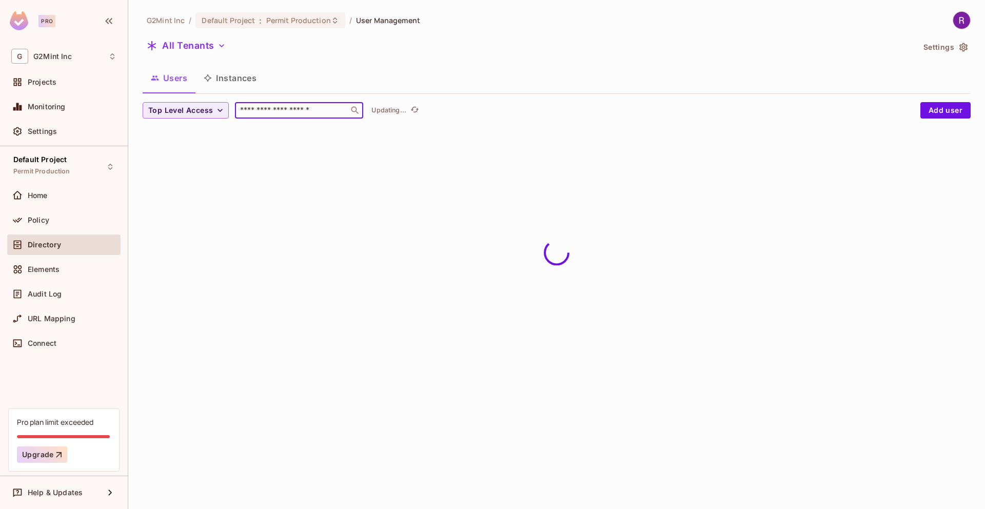
click at [273, 113] on input "text" at bounding box center [292, 110] width 108 height 10
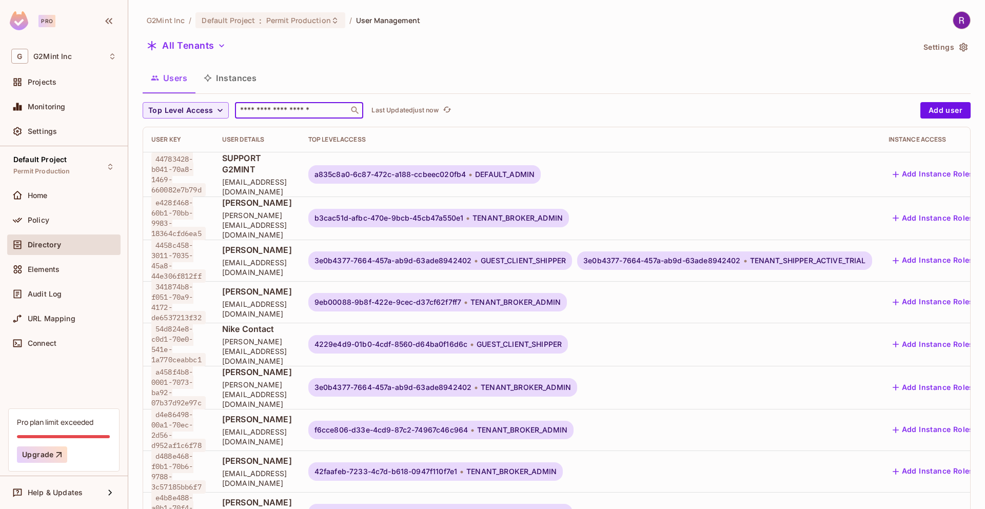
paste input "**********"
type input "**********"
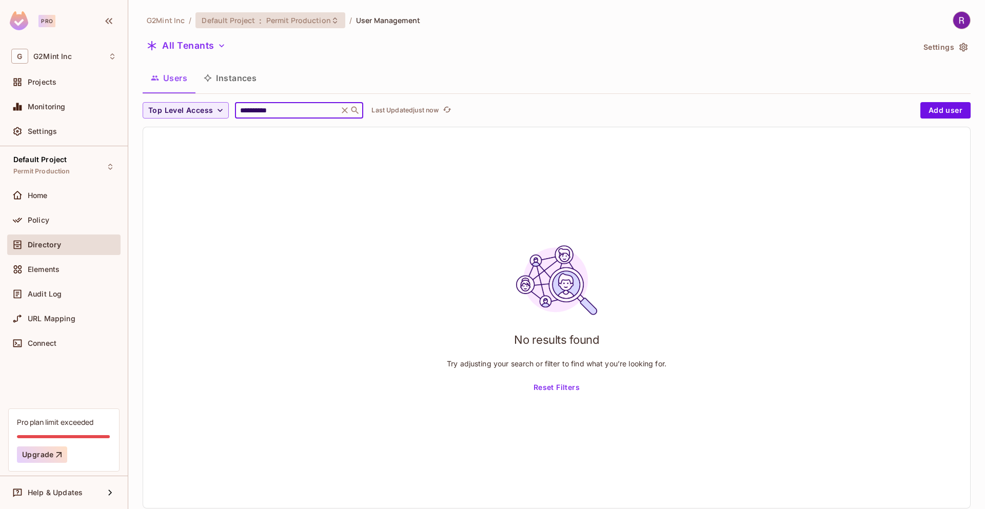
type input "**********"
click at [297, 24] on span "Permit Production" at bounding box center [298, 20] width 65 height 10
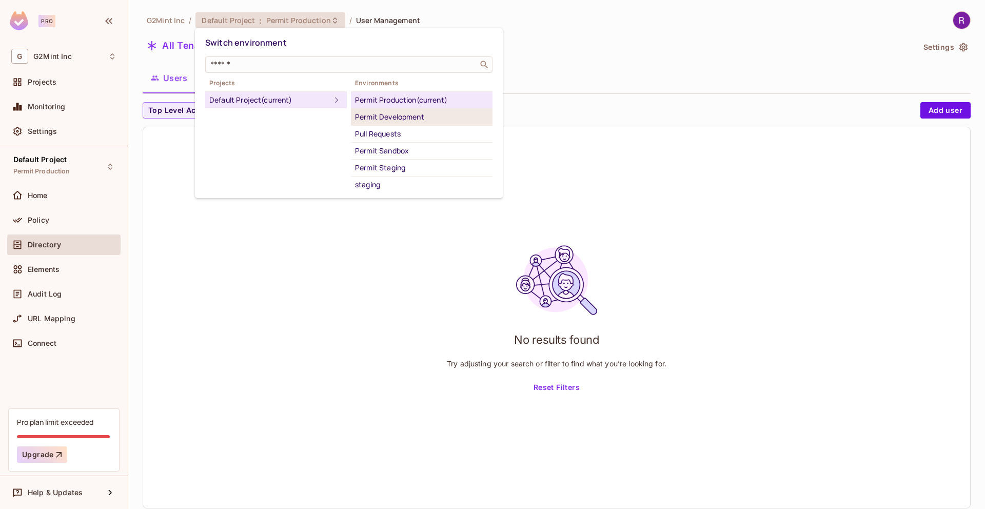
click at [388, 116] on div "Permit Development" at bounding box center [421, 117] width 133 height 12
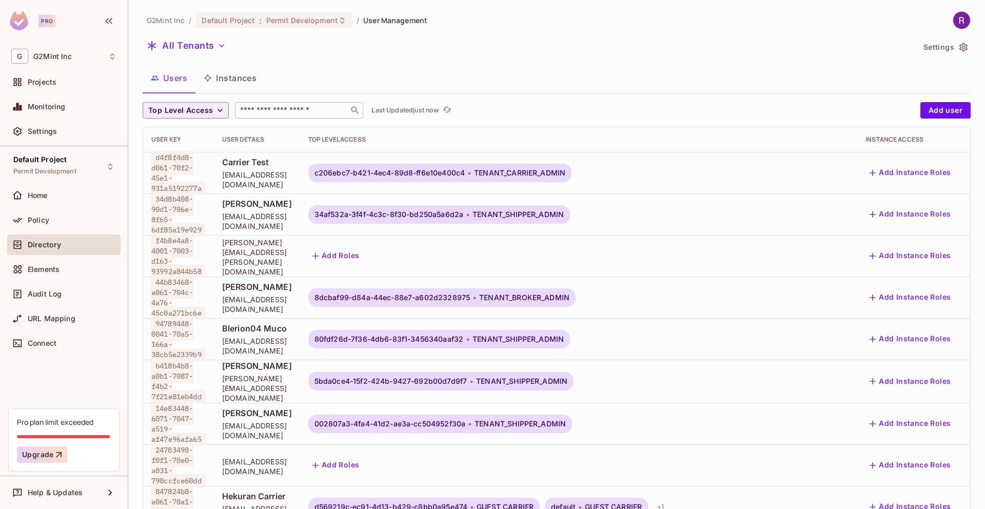
click at [274, 105] on input "text" at bounding box center [292, 110] width 108 height 10
paste input "**********"
type input "**********"
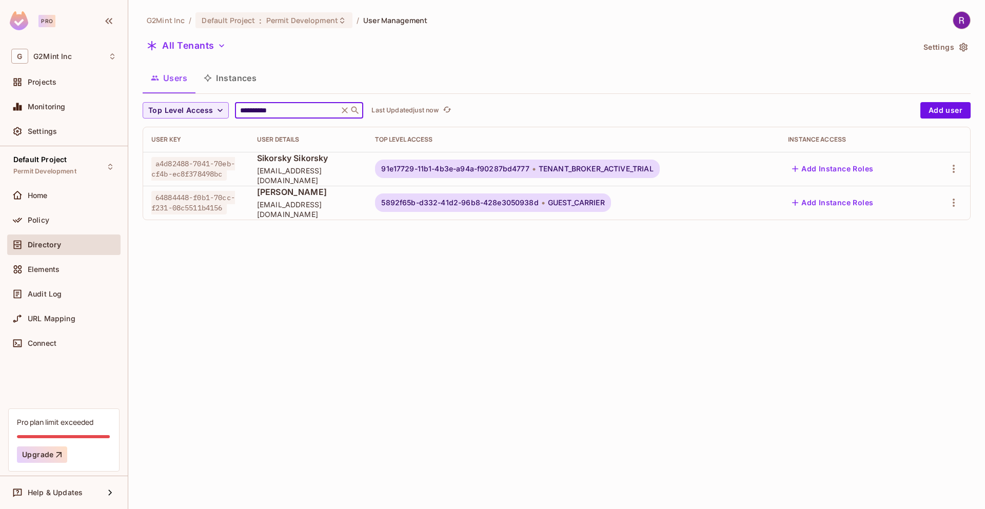
click at [262, 110] on input "**********" at bounding box center [287, 110] width 98 height 10
type input "**********"
click at [439, 67] on div "Users Instances" at bounding box center [557, 78] width 828 height 26
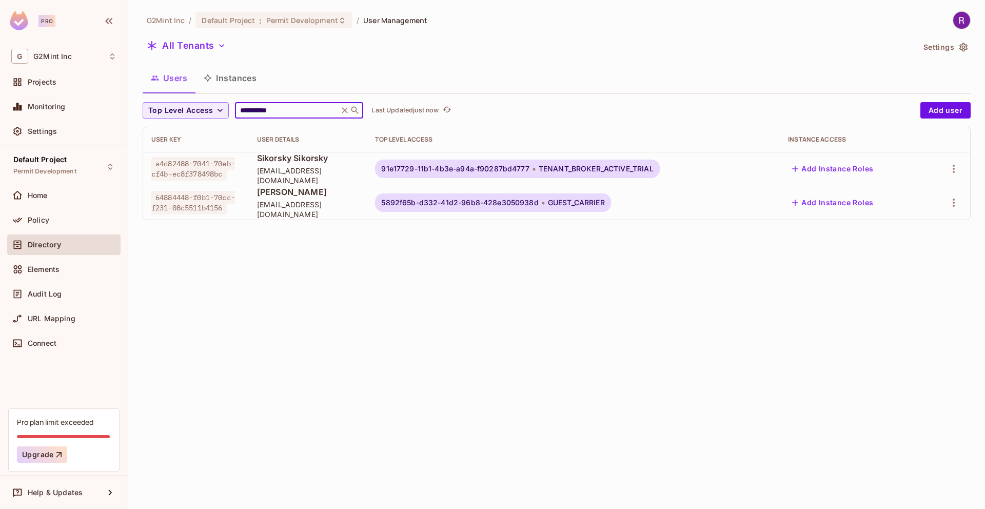
click at [256, 108] on input "**********" at bounding box center [287, 110] width 98 height 10
click at [270, 26] on div "Default Project : Permit Development" at bounding box center [274, 20] width 157 height 16
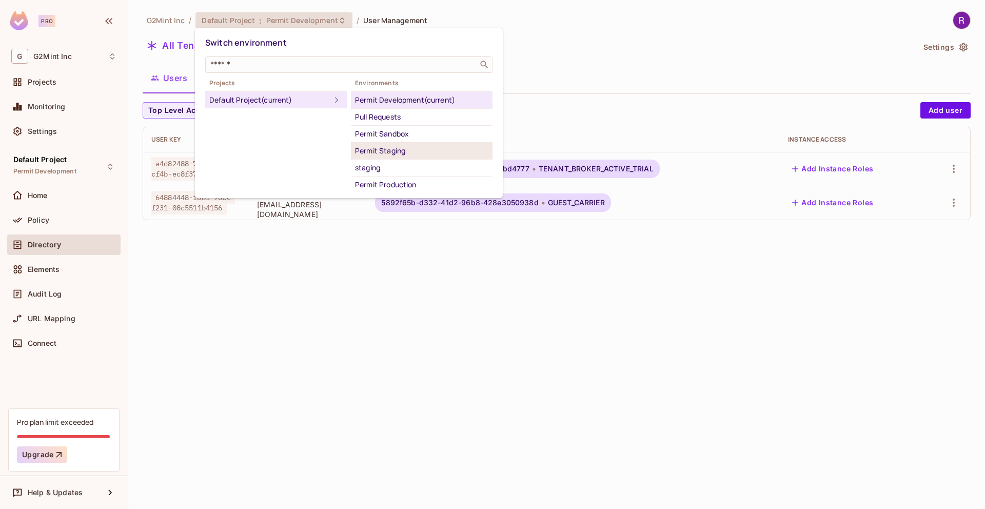
click at [385, 153] on div "Permit Staging" at bounding box center [421, 151] width 133 height 12
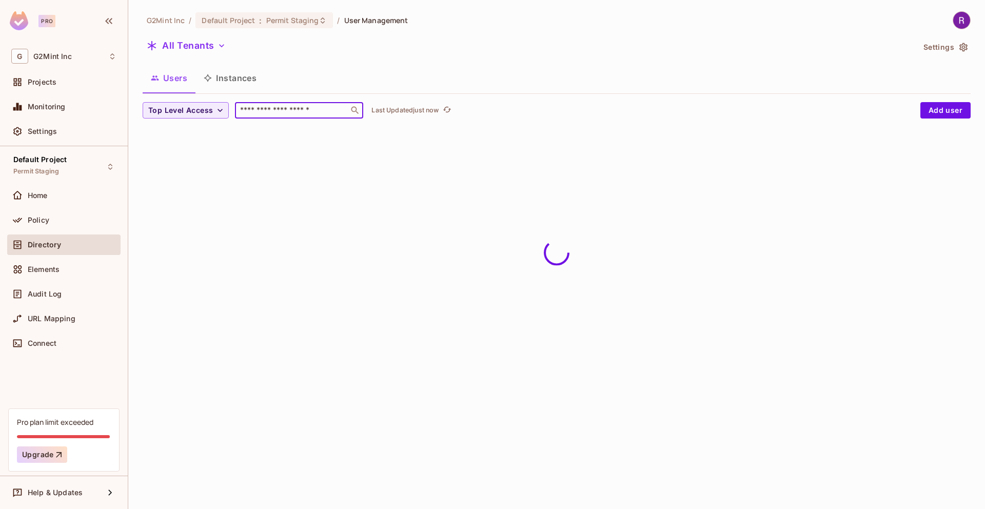
click at [300, 113] on input "text" at bounding box center [292, 110] width 108 height 10
paste input "**********"
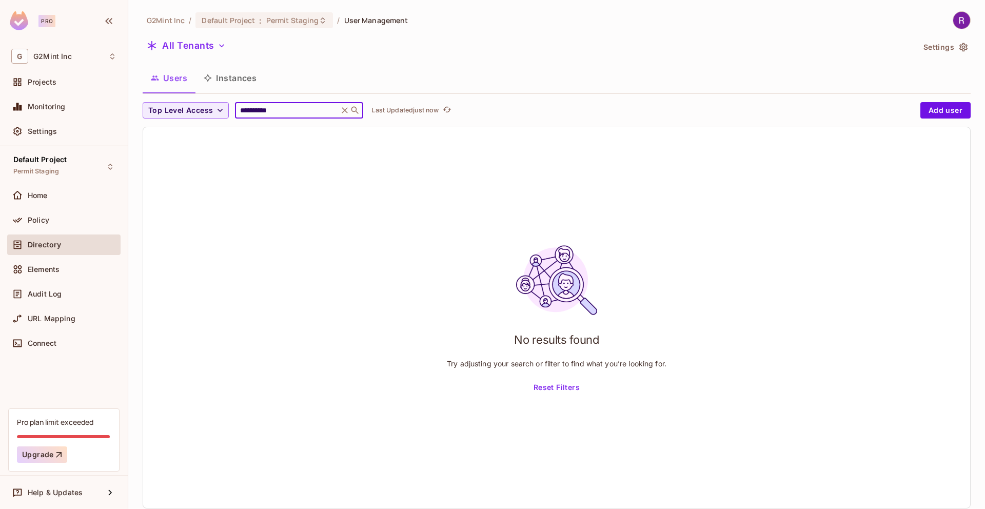
paste input "text"
type input "**********"
click at [384, 111] on p "Last Updated just now" at bounding box center [405, 110] width 67 height 8
click at [209, 47] on button "All Tenants" at bounding box center [186, 45] width 87 height 16
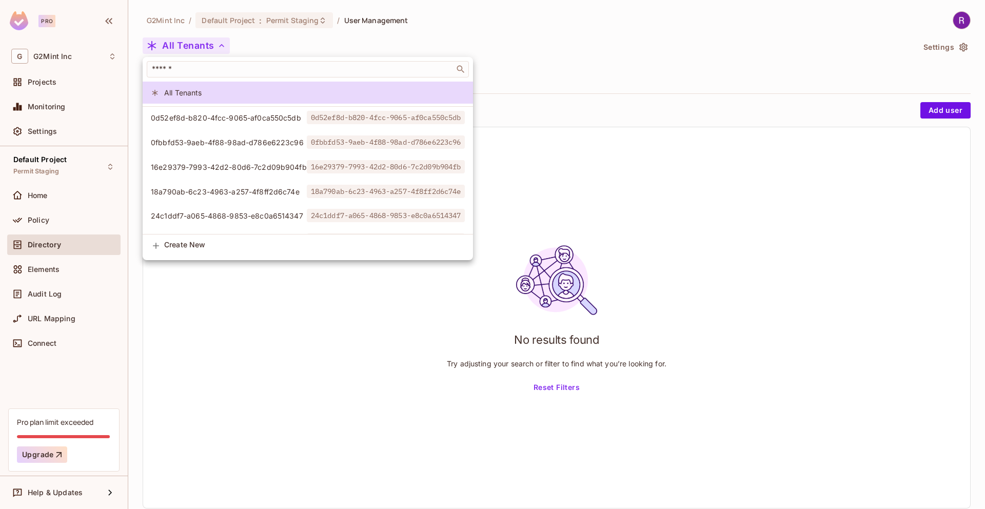
click at [300, 21] on div at bounding box center [492, 254] width 985 height 509
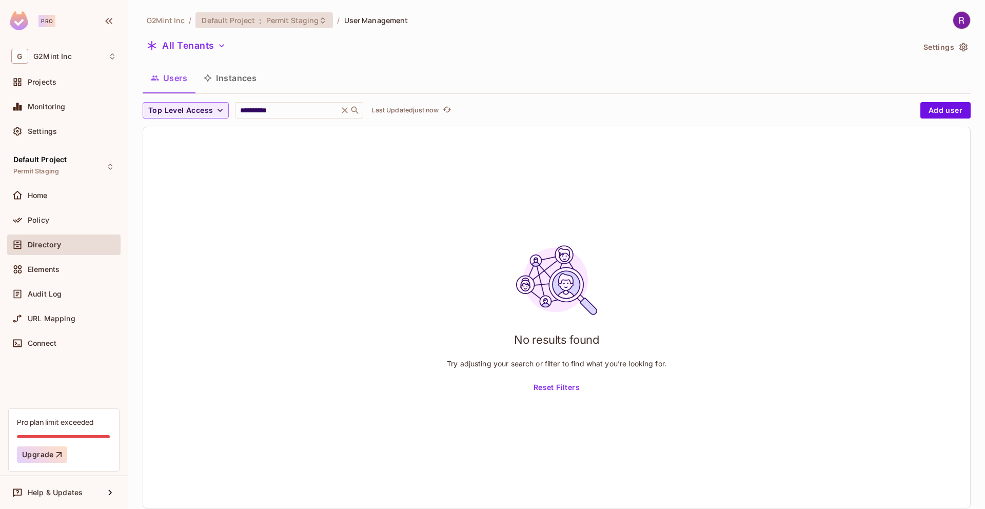
click at [300, 20] on span "Permit Staging" at bounding box center [292, 20] width 53 height 10
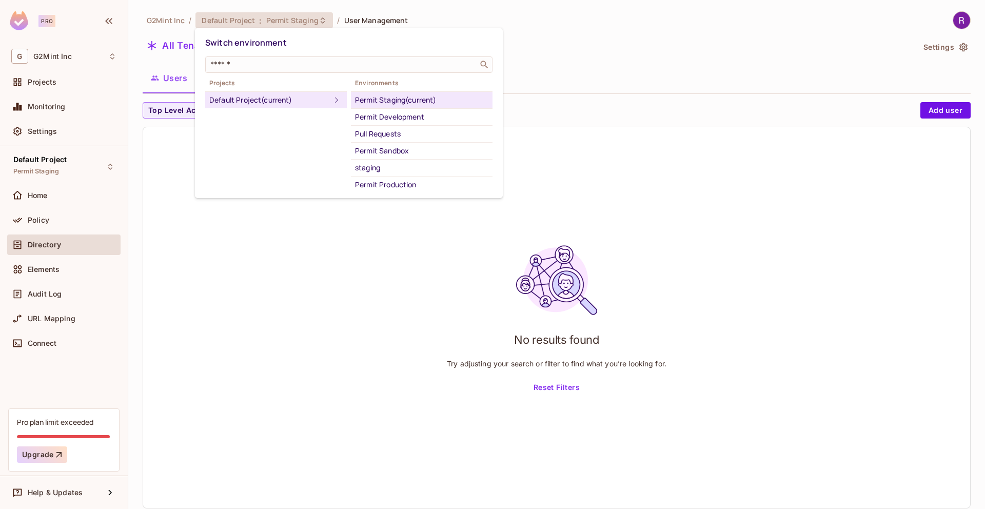
click at [409, 98] on div "Permit Staging (current)" at bounding box center [421, 100] width 133 height 12
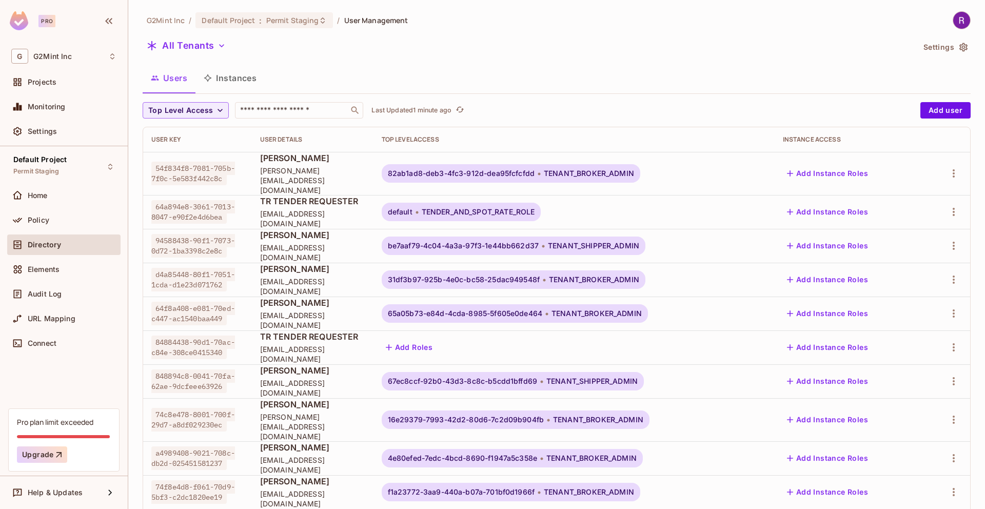
click at [274, 30] on div "G2Mint Inc / Default Project : Permit Staging / User Management All Tenants Set…" at bounding box center [557, 384] width 828 height 747
click at [277, 21] on span "Permit Staging" at bounding box center [292, 20] width 53 height 10
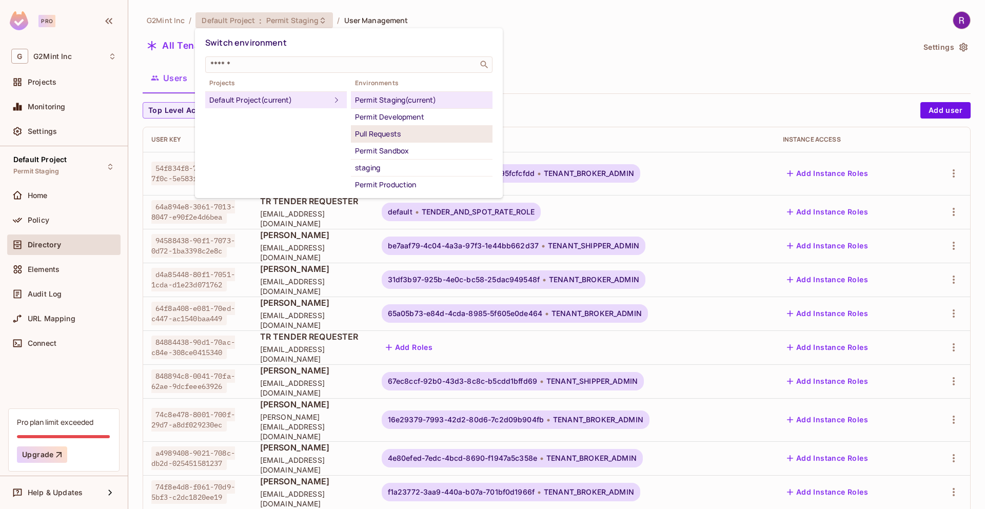
click at [413, 132] on div "Pull Requests" at bounding box center [421, 134] width 133 height 12
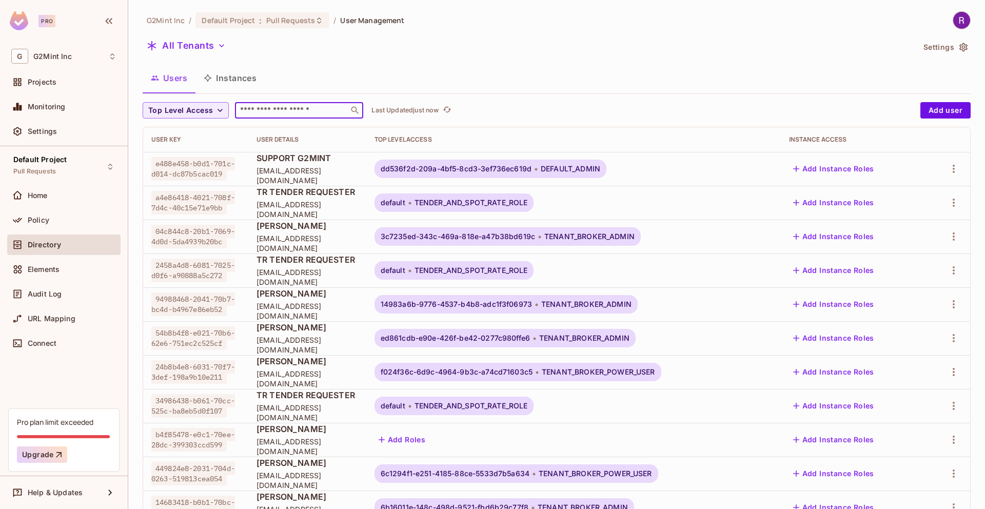
click at [288, 113] on input "text" at bounding box center [292, 110] width 108 height 10
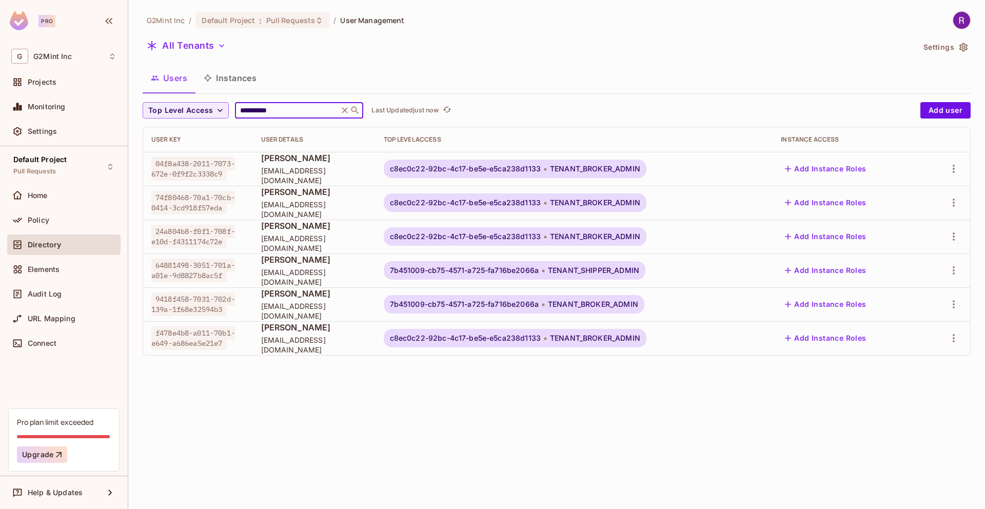
type input "**********"
drag, startPoint x: 406, startPoint y: 271, endPoint x: 558, endPoint y: 270, distance: 151.4
click at [558, 270] on div "7b451009-cb75-4571-a725-fa716be2066a TENANT_SHIPPER_ADMIN" at bounding box center [515, 270] width 262 height 18
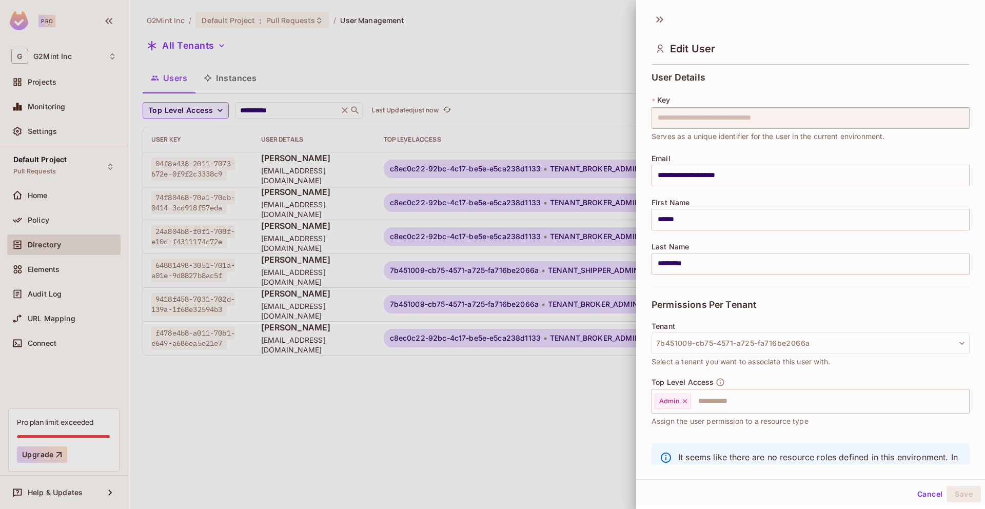
click at [528, 273] on div at bounding box center [492, 254] width 985 height 509
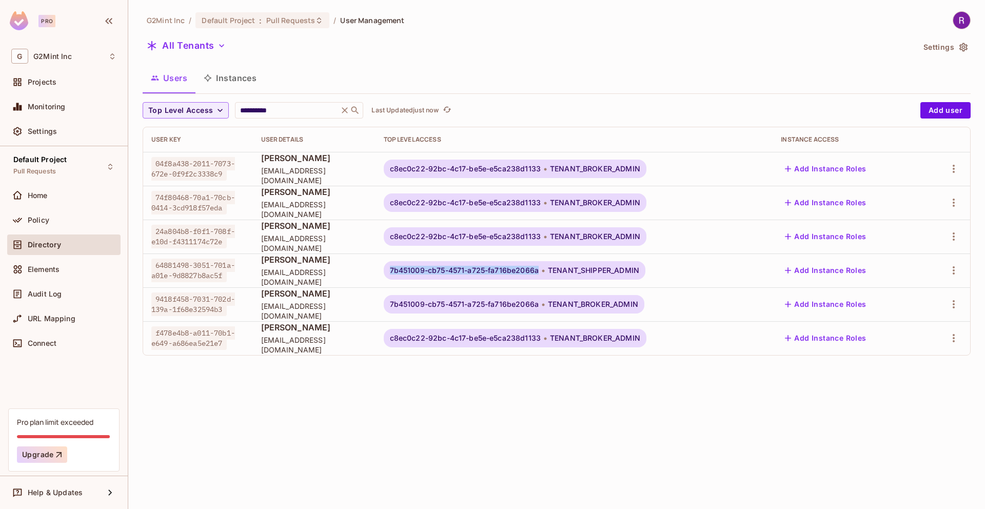
copy span "7b451009-cb75-4571-a725-fa716be2066a"
drag, startPoint x: 555, startPoint y: 268, endPoint x: 406, endPoint y: 270, distance: 148.8
click at [406, 270] on span "7b451009-cb75-4571-a725-fa716be2066a" at bounding box center [464, 270] width 149 height 8
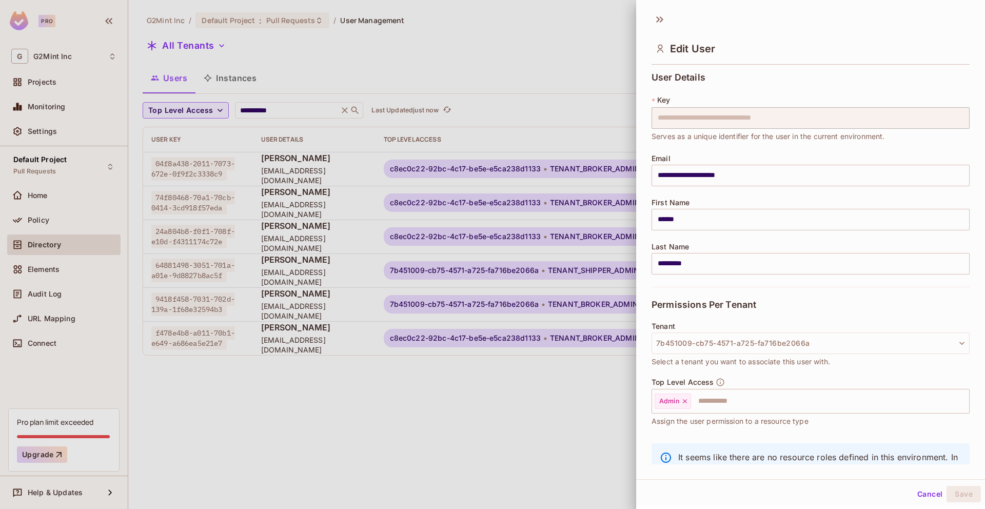
click at [501, 104] on div at bounding box center [492, 254] width 985 height 509
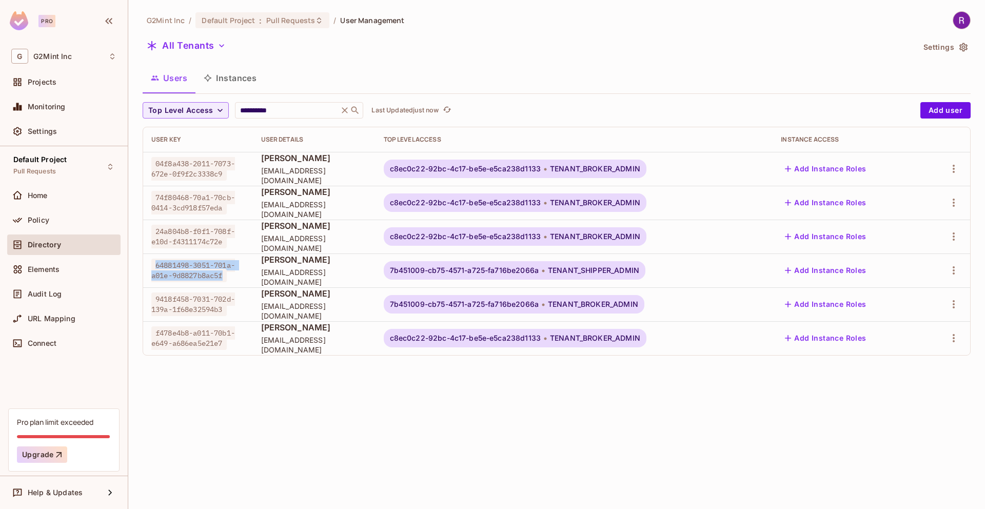
copy span "64881498-3051-701a-a01e-9d8827b8ac5f"
drag, startPoint x: 157, startPoint y: 265, endPoint x: 225, endPoint y: 272, distance: 68.6
click at [225, 272] on span "64881498-3051-701a-a01e-9d8827b8ac5f" at bounding box center [193, 271] width 84 height 24
click at [367, 270] on div "Renato Rabdishta rrabdishta+1@entos.dev" at bounding box center [314, 270] width 106 height 33
click at [460, 274] on span "7b451009-cb75-4571-a725-fa716be2066a" at bounding box center [464, 270] width 149 height 8
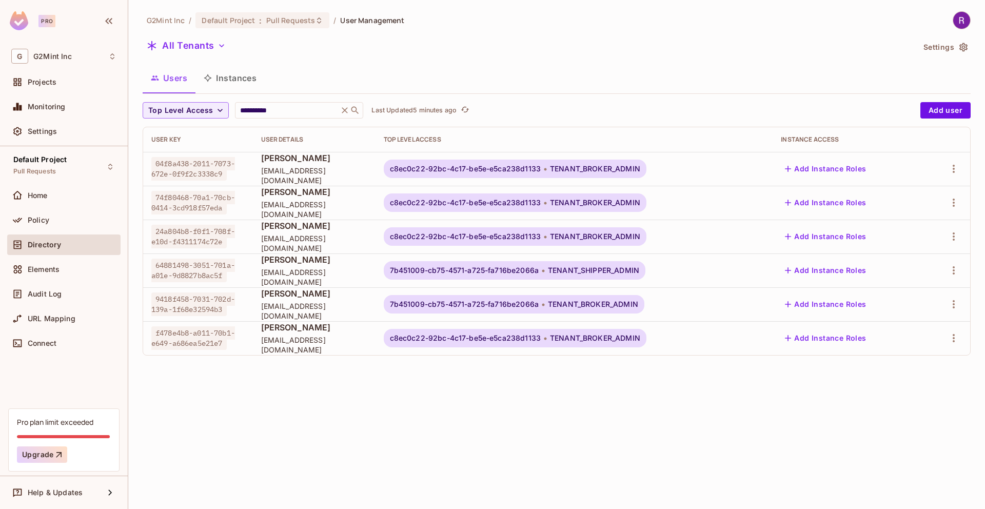
click at [234, 273] on div "64881498-3051-701a-a01e-9d8827b8ac5f" at bounding box center [197, 270] width 93 height 21
click at [612, 275] on body "**********" at bounding box center [492, 254] width 985 height 509
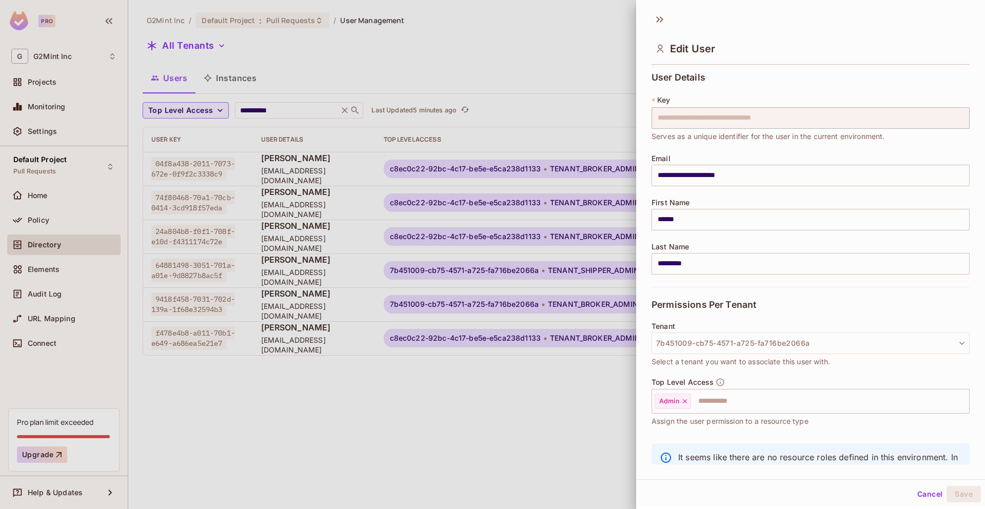
scroll to position [46, 0]
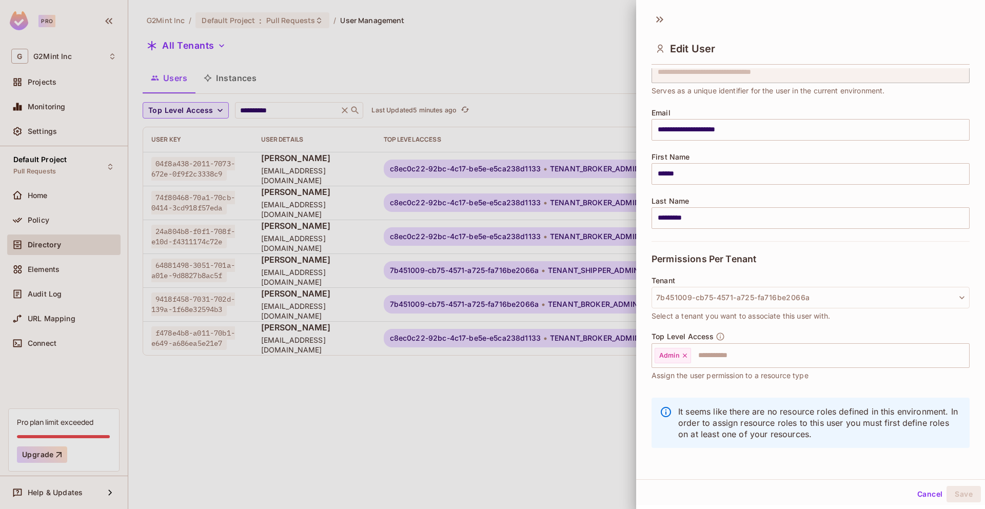
click at [507, 422] on div at bounding box center [492, 254] width 985 height 509
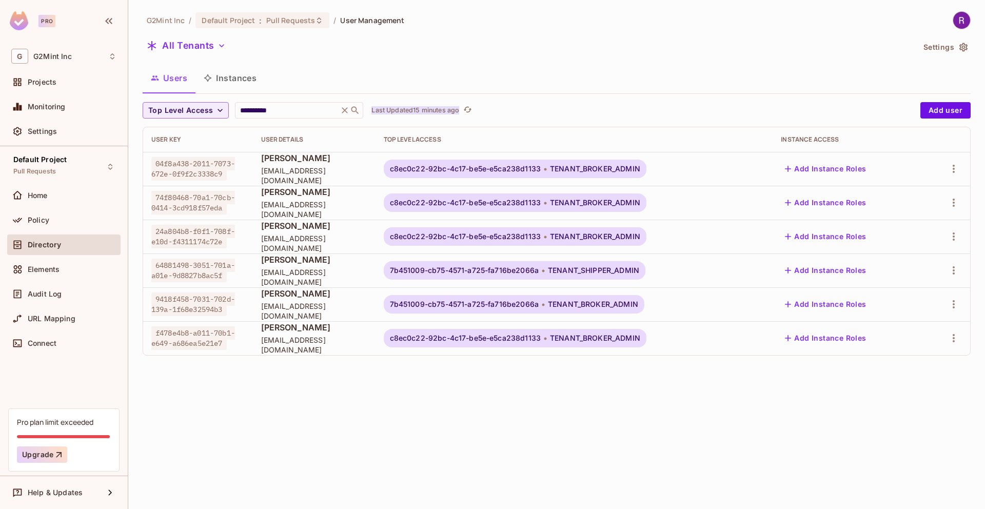
click at [437, 108] on p "Last Updated 15 minutes ago" at bounding box center [416, 110] width 88 height 8
click at [408, 304] on span "7b451009-cb75-4571-a725-fa716be2066a" at bounding box center [464, 304] width 149 height 8
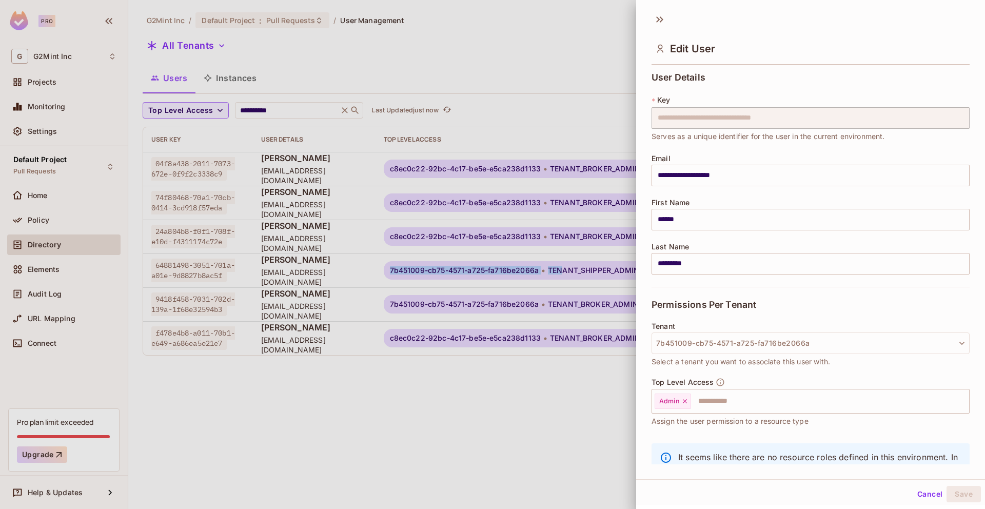
drag, startPoint x: 409, startPoint y: 269, endPoint x: 553, endPoint y: 268, distance: 144.7
click at [553, 268] on body "**********" at bounding box center [492, 254] width 985 height 509
click at [556, 269] on div at bounding box center [492, 254] width 985 height 509
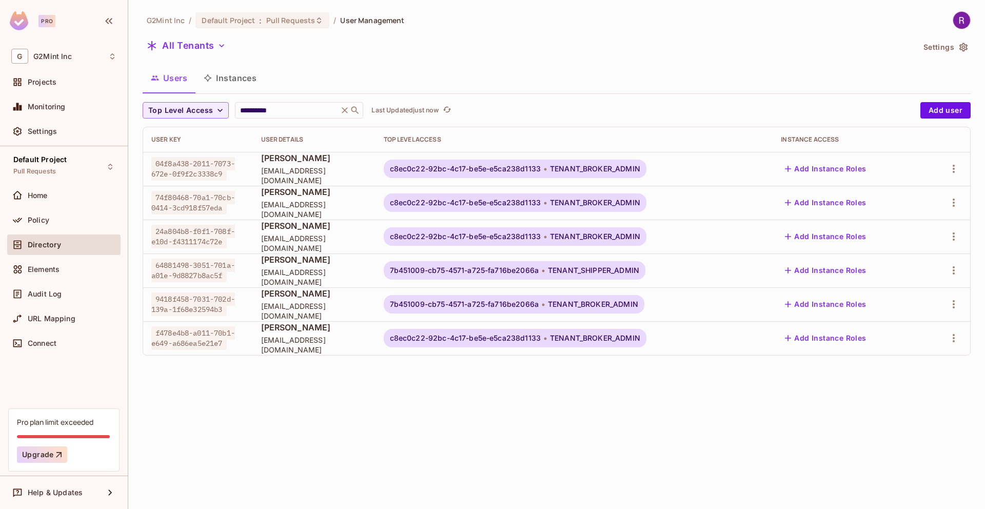
copy div
drag, startPoint x: 532, startPoint y: 270, endPoint x: 542, endPoint y: 269, distance: 9.8
click at [515, 270] on span "7b451009-cb75-4571-a725-fa716be2066a" at bounding box center [464, 270] width 149 height 8
click at [539, 271] on span "7b451009-cb75-4571-a725-fa716be2066a" at bounding box center [464, 270] width 149 height 8
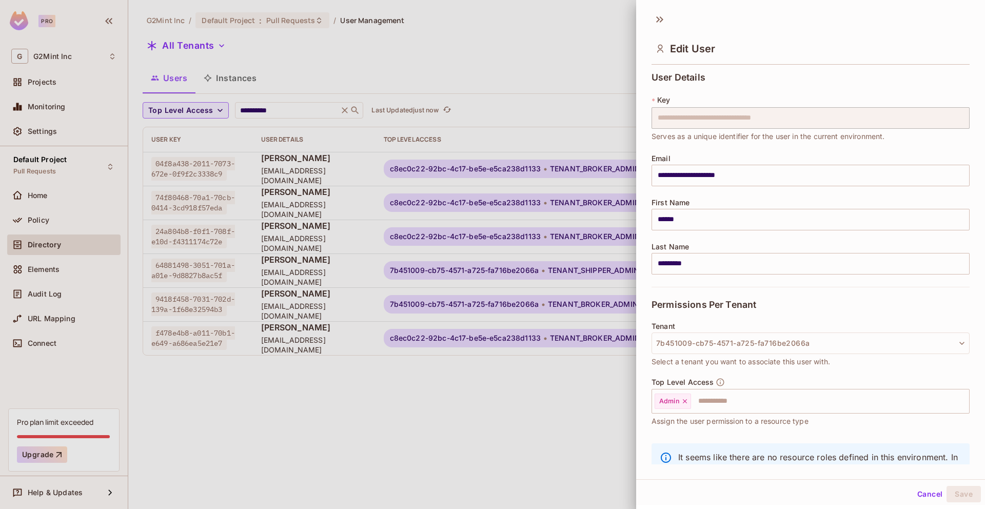
click at [556, 269] on div at bounding box center [492, 254] width 985 height 509
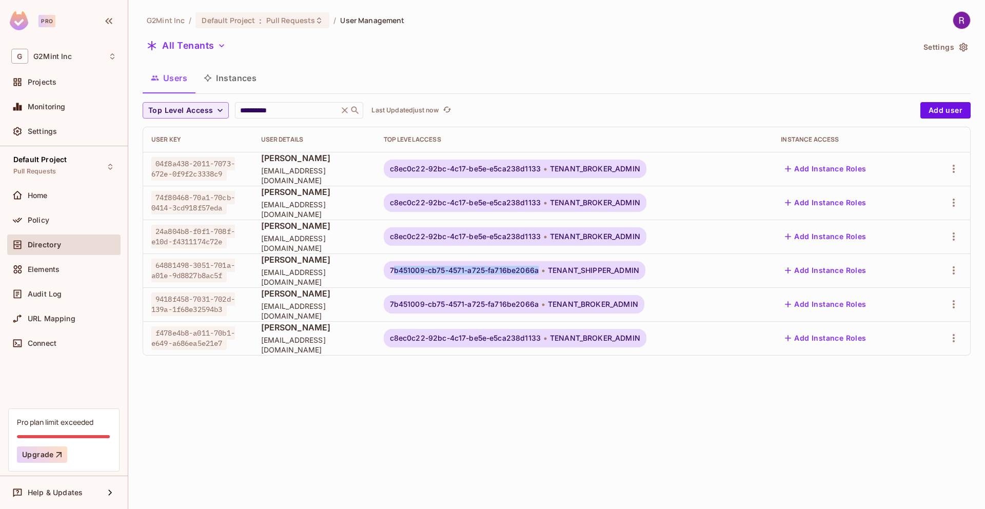
copy span "b451009-cb75-4571-a725-fa716be2066a"
copy span "7b451009-cb75-4571-a725-fa716be2066a"
drag, startPoint x: 556, startPoint y: 269, endPoint x: 407, endPoint y: 270, distance: 149.3
click at [407, 270] on div "7b451009-cb75-4571-a725-fa716be2066a TENANT_SHIPPER_ADMIN" at bounding box center [515, 270] width 262 height 18
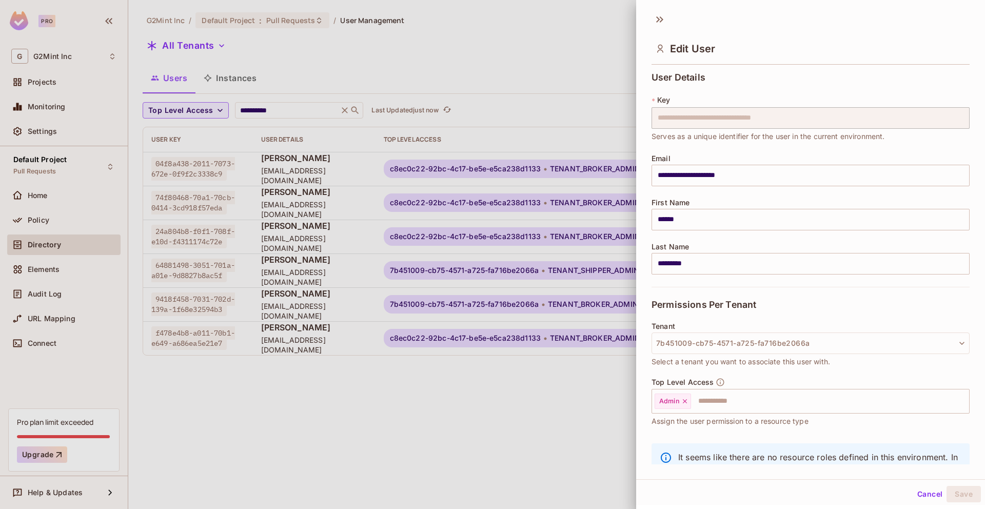
click at [430, 64] on div at bounding box center [492, 254] width 985 height 509
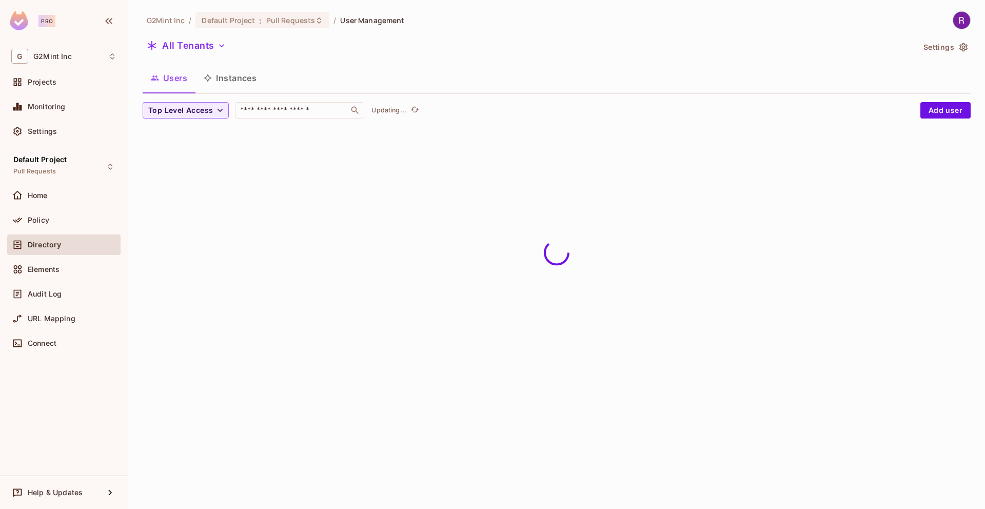
click at [941, 50] on button "Settings" at bounding box center [945, 47] width 51 height 16
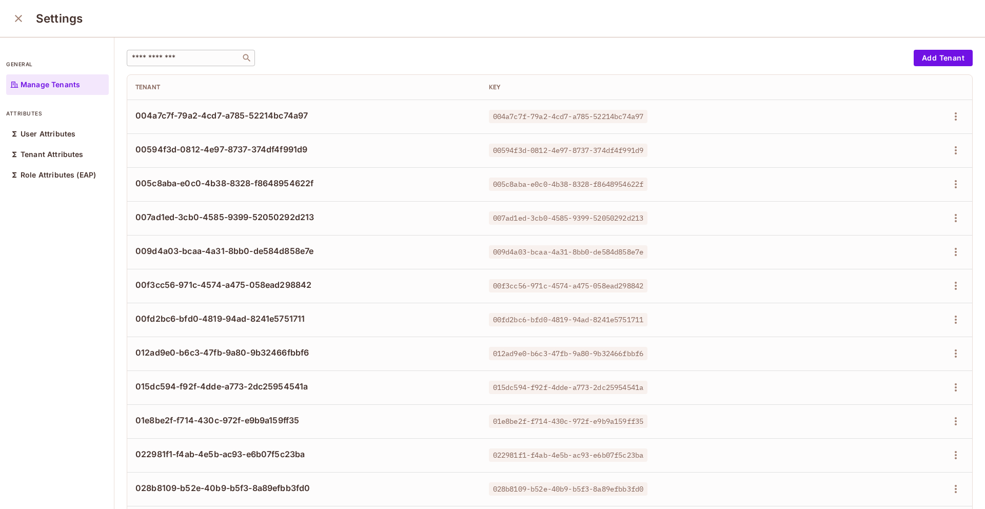
click at [182, 54] on input "text" at bounding box center [184, 58] width 108 height 10
paste input "**********"
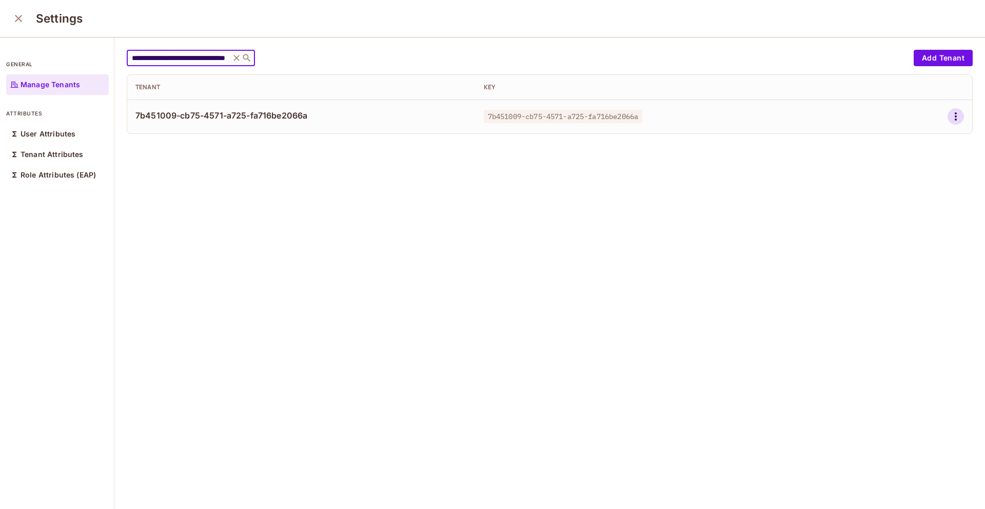
type input "**********"
click at [950, 113] on icon "button" at bounding box center [956, 116] width 12 height 12
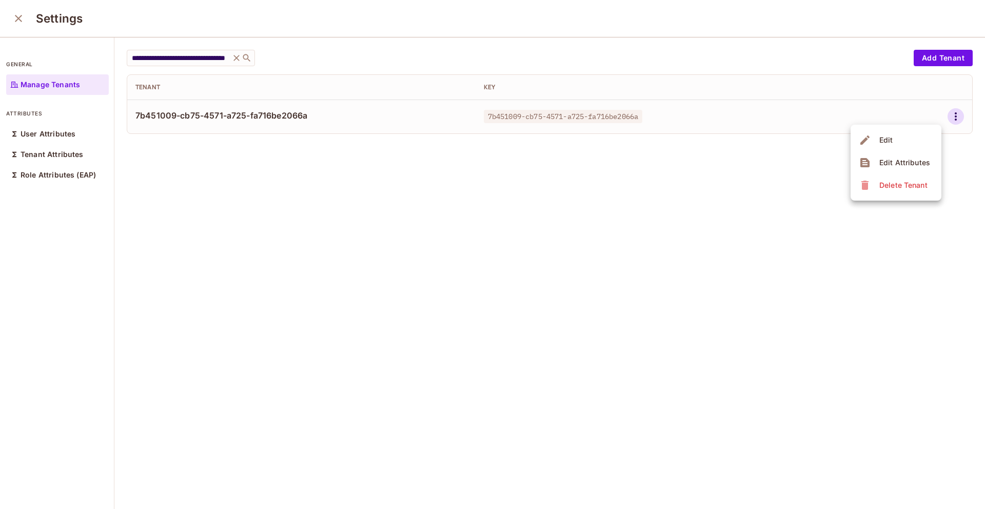
click at [886, 166] on div "Edit Attributes" at bounding box center [905, 163] width 51 height 10
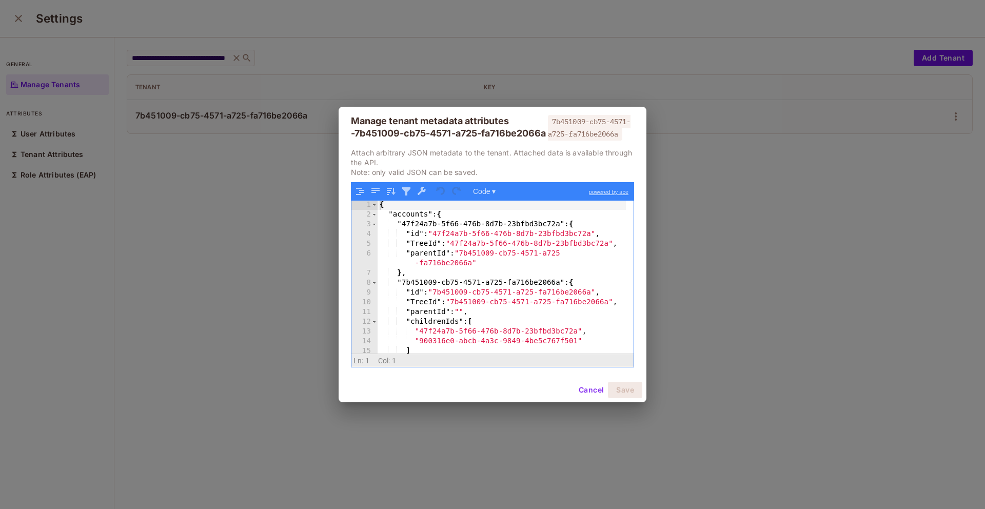
scroll to position [237, 0]
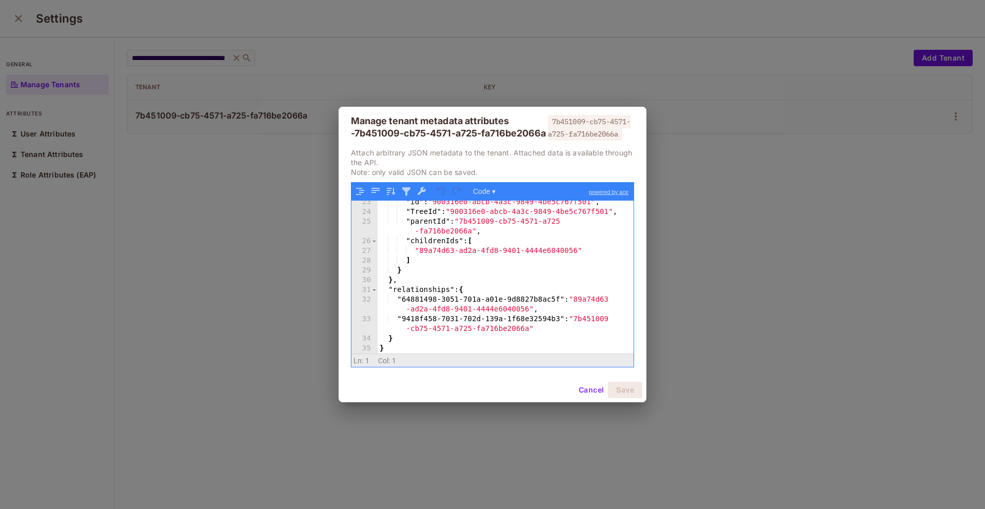
click at [499, 132] on div "Manage tenant metadata attributes - 7b451009-cb75-4571-a725-fa716be2066a" at bounding box center [448, 127] width 195 height 25
click at [462, 275] on div ""id" : "900316e0-abcb-4a3c-9849-4be5c767f501" , "TreeId" : "900316e0-abcb-4a3c-…" at bounding box center [502, 284] width 248 height 172
click at [516, 135] on div "Manage tenant metadata attributes - 7b451009-cb75-4571-a725-fa716be2066a" at bounding box center [448, 127] width 195 height 25
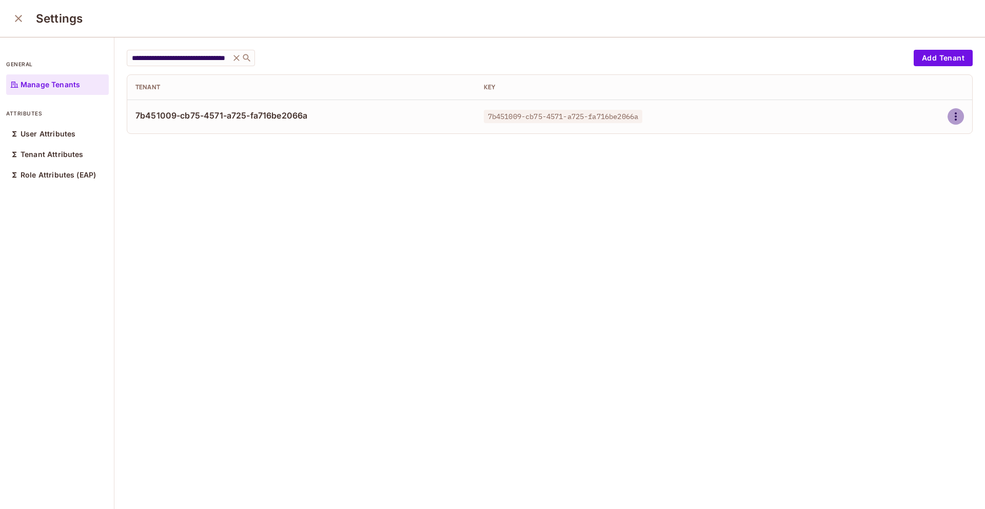
click at [950, 116] on icon "button" at bounding box center [956, 116] width 12 height 12
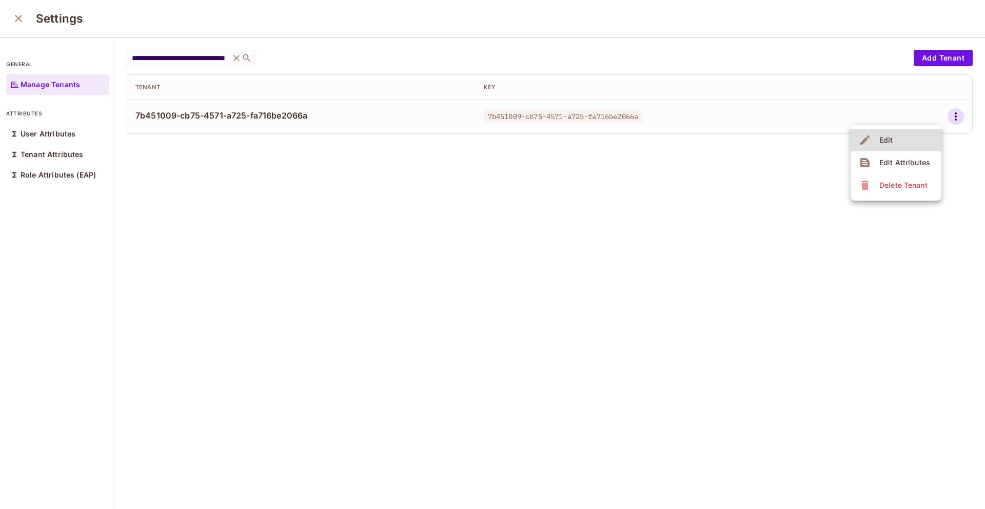
click at [873, 168] on div "Edit Attributes" at bounding box center [896, 162] width 74 height 16
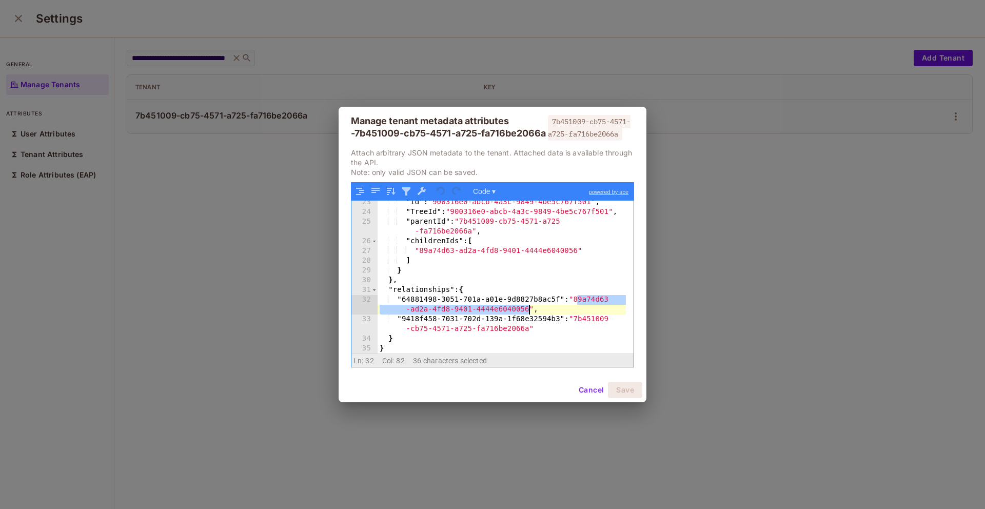
drag, startPoint x: 579, startPoint y: 305, endPoint x: 528, endPoint y: 316, distance: 52.4
click at [528, 316] on div ""id" : "900316e0-abcb-4a3c-9849-4be5c767f501" , "TreeId" : "900316e0-abcb-4a3c-…" at bounding box center [502, 284] width 248 height 172
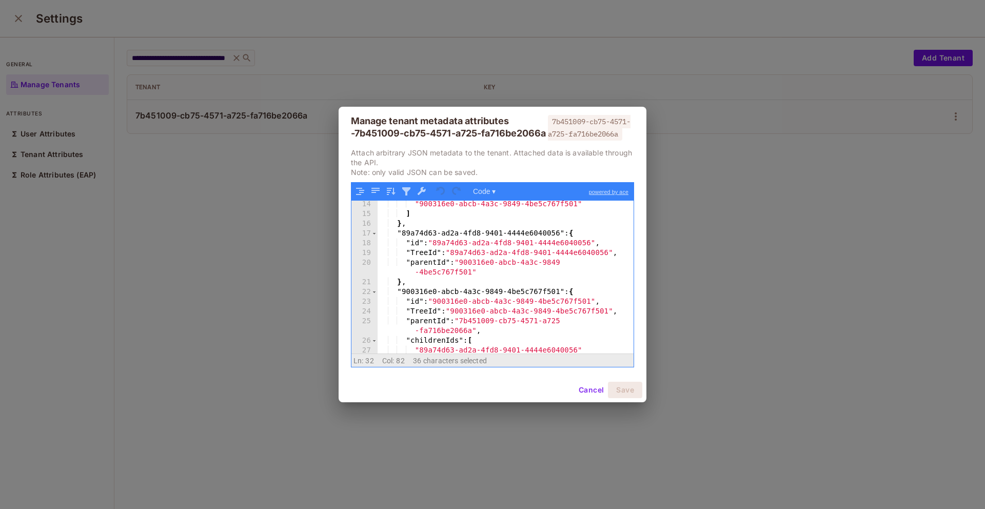
scroll to position [137, 0]
drag, startPoint x: 402, startPoint y: 238, endPoint x: 558, endPoint y: 238, distance: 155.5
click at [558, 238] on div ""900316e0-abcb-4a3c-9849-4be5c767f501" ] } , "89a74d63-ad2a-4fd8-9401-4444e6040…" at bounding box center [502, 286] width 248 height 172
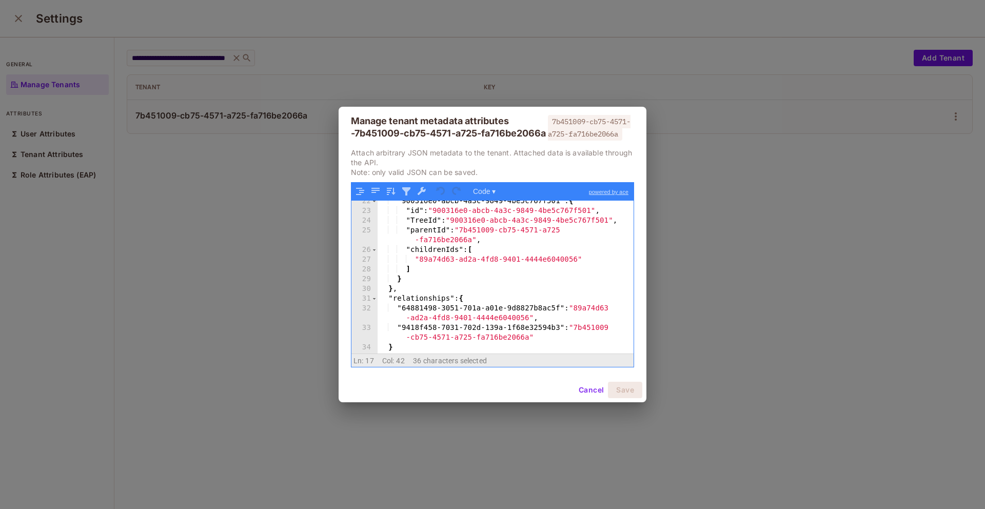
scroll to position [229, 0]
drag, startPoint x: 530, startPoint y: 323, endPoint x: 577, endPoint y: 310, distance: 49.3
click at [577, 310] on div ""900316e0-abcb-4a3c-9849-4be5c767f501" : { "id" : "900316e0-abcb-4a3c-9849-4be5…" at bounding box center [502, 283] width 248 height 172
